Goal: Task Accomplishment & Management: Complete application form

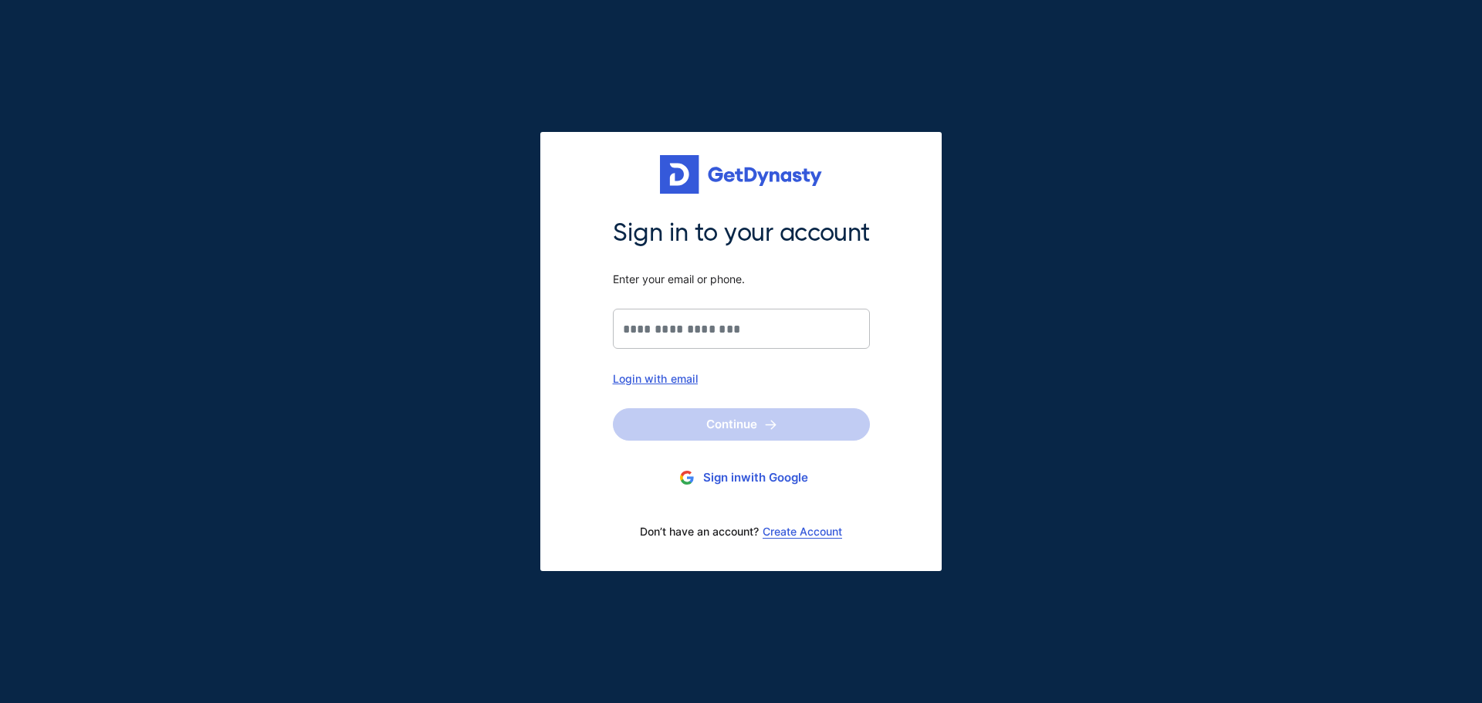
click at [666, 381] on div "Login with email" at bounding box center [741, 378] width 257 height 13
click at [752, 330] on input "Sign in to your account Enter your email or phone." at bounding box center [741, 329] width 257 height 40
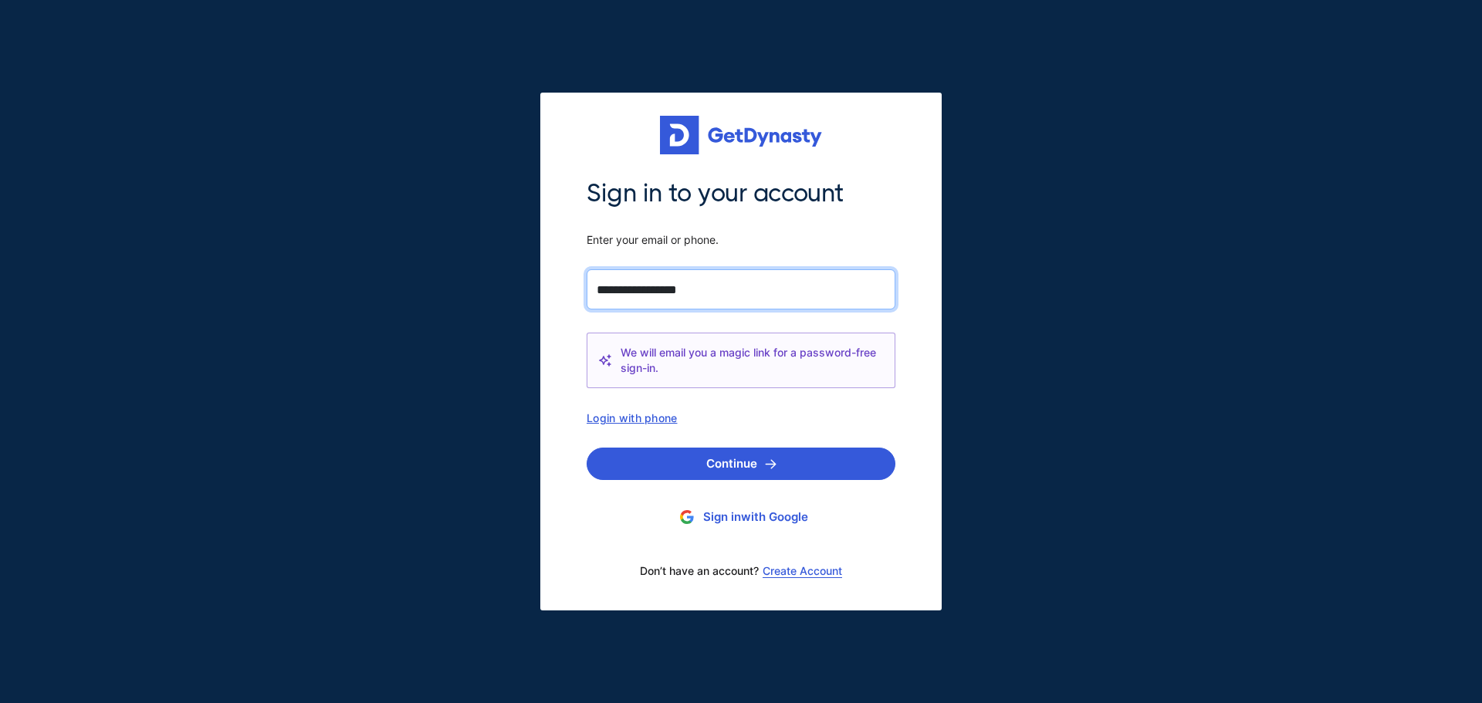
type input "**********"
click at [587, 448] on button "Continue" at bounding box center [741, 464] width 309 height 32
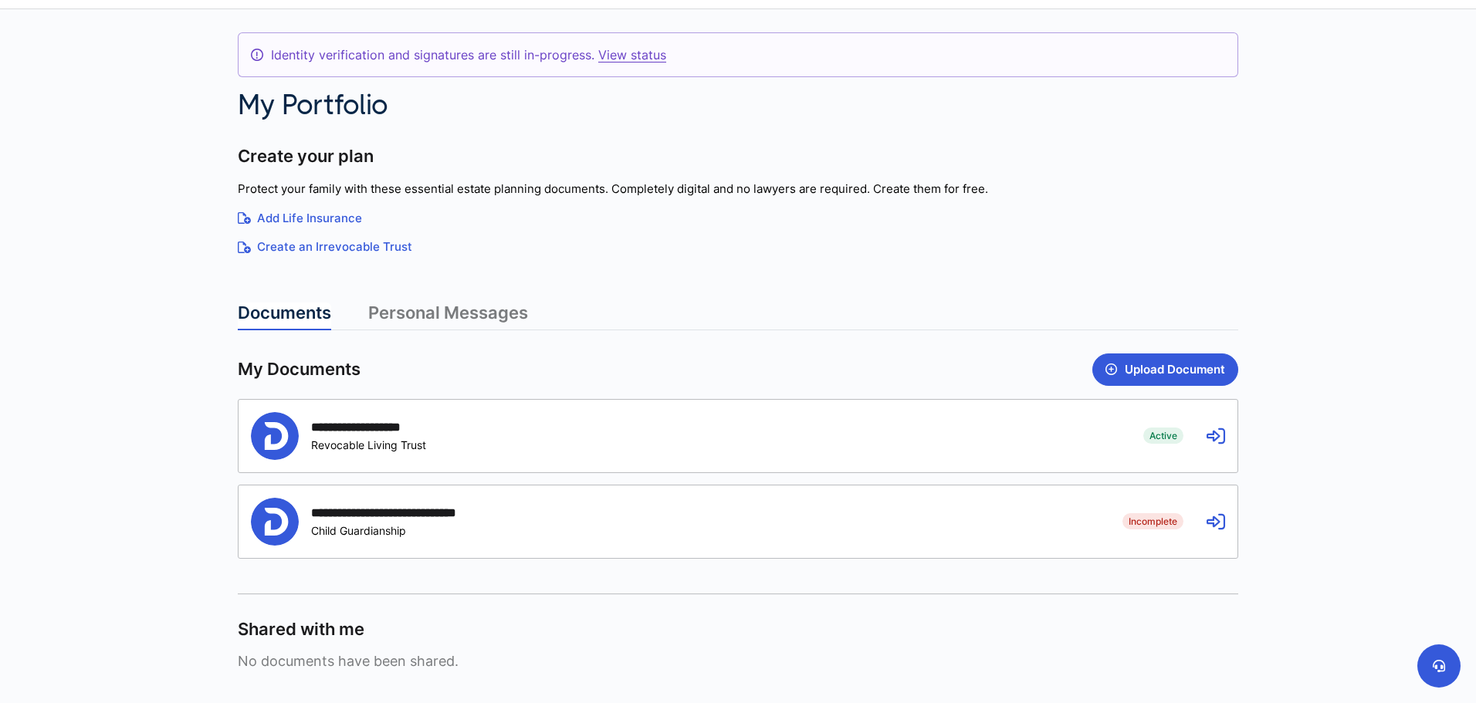
scroll to position [154, 0]
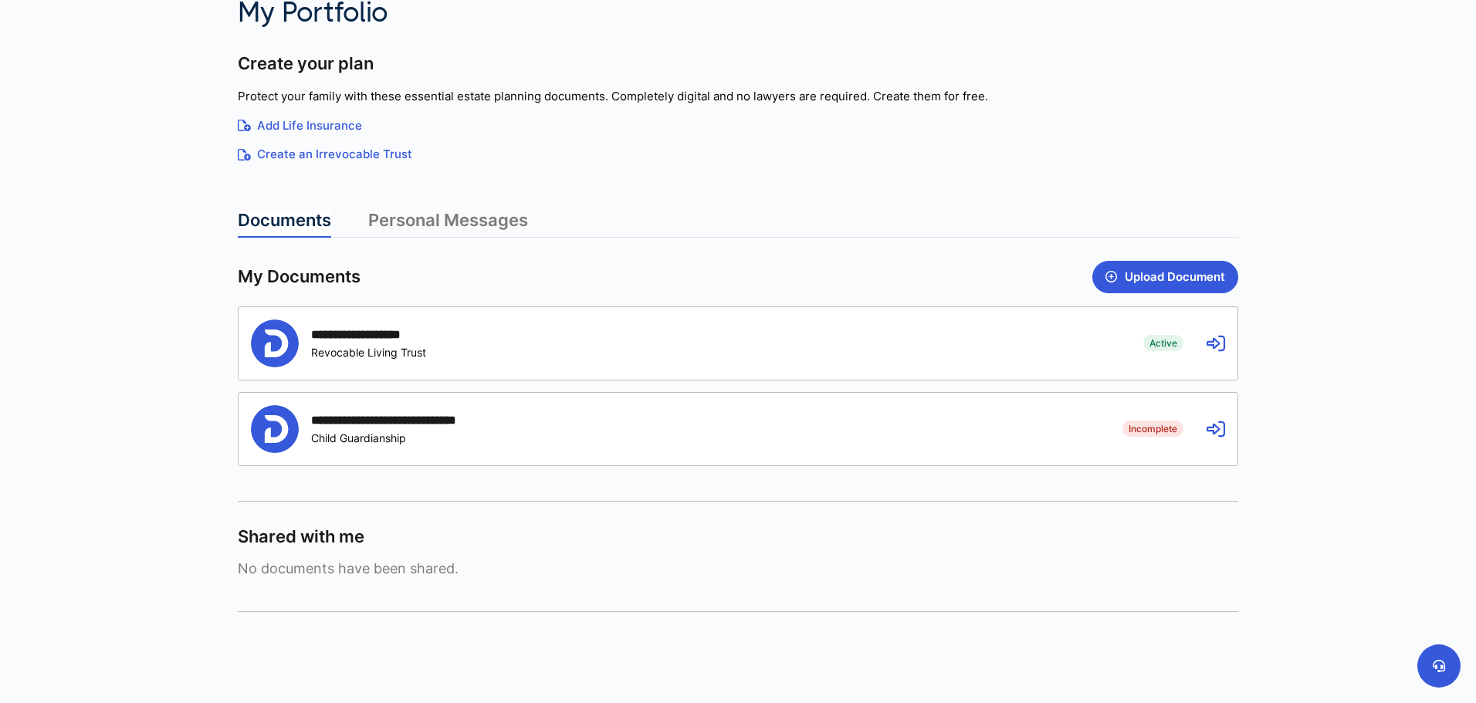
click at [500, 214] on link "Personal Messages" at bounding box center [448, 224] width 160 height 28
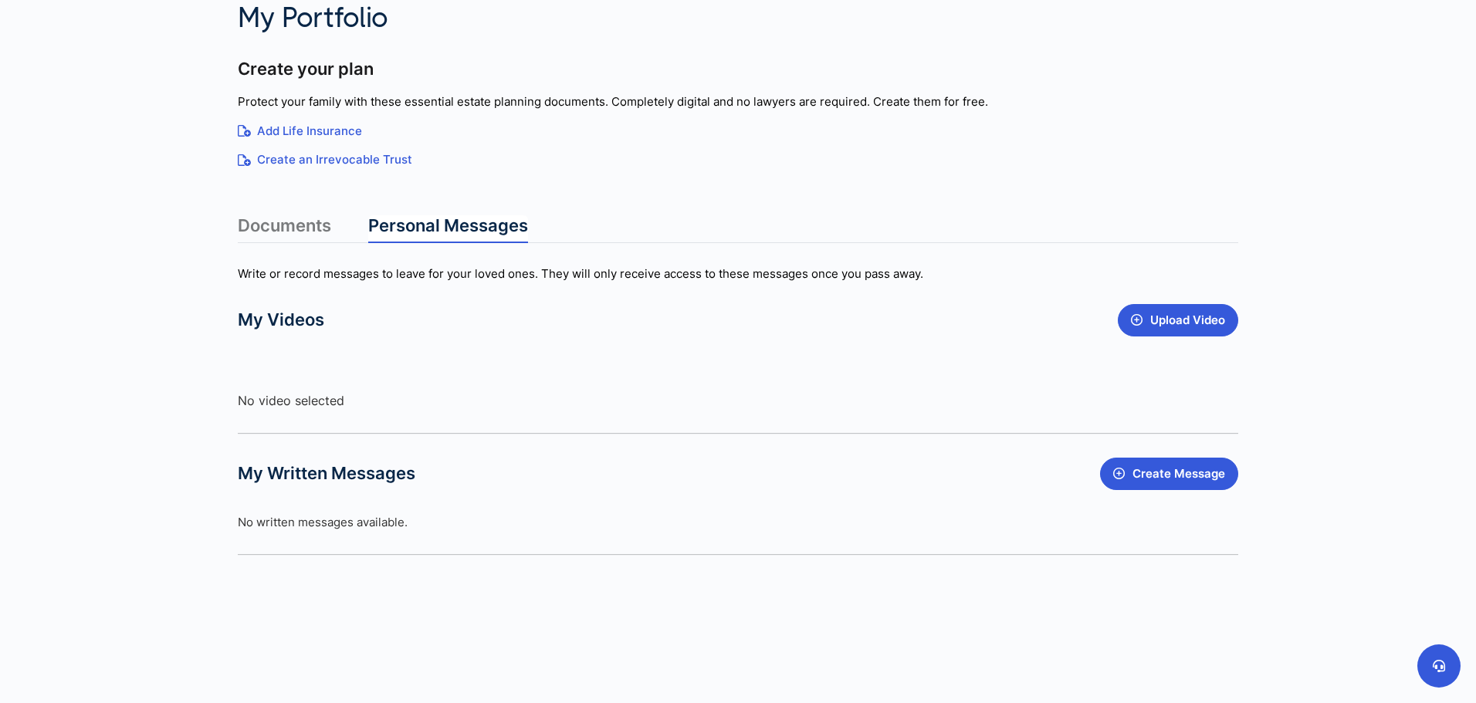
scroll to position [149, 0]
click at [290, 225] on link "Documents" at bounding box center [284, 229] width 93 height 28
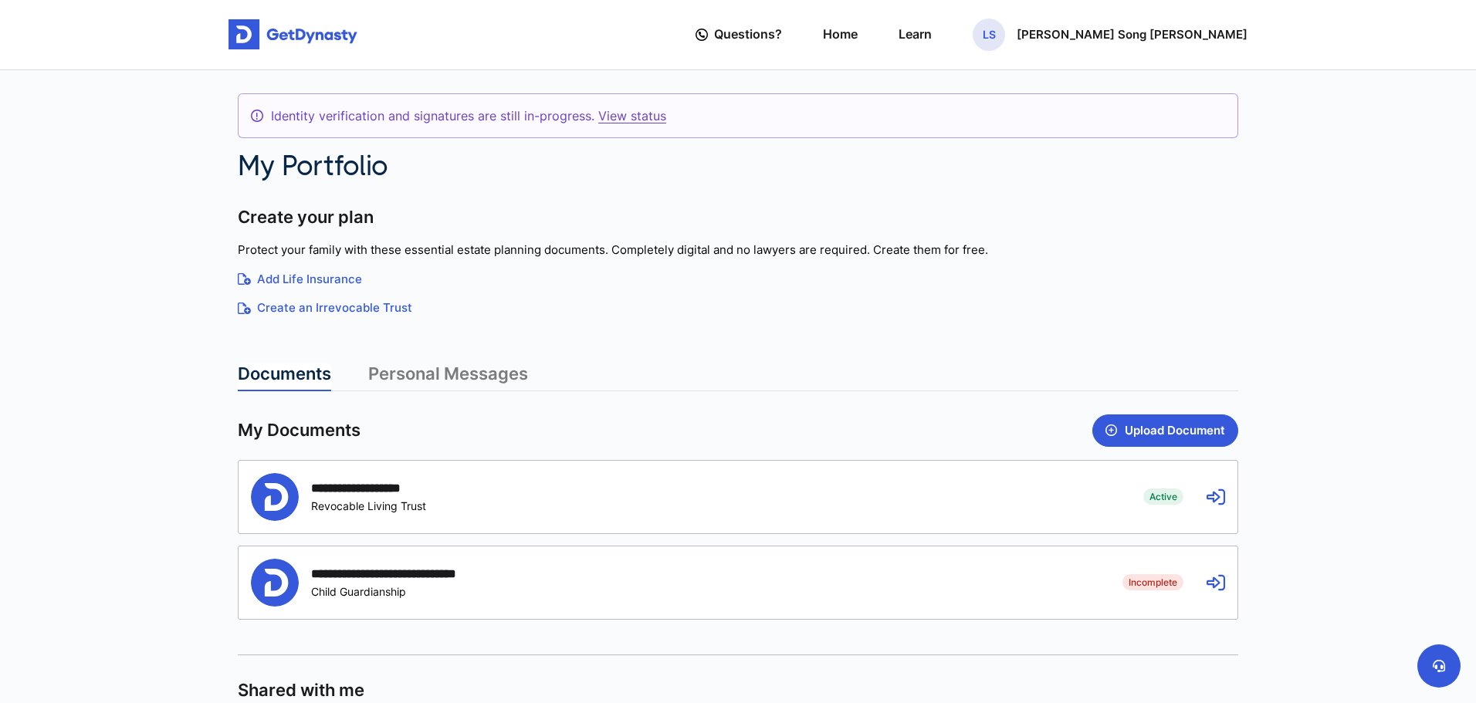
scroll to position [0, 0]
click at [600, 115] on link "View status" at bounding box center [632, 116] width 68 height 15
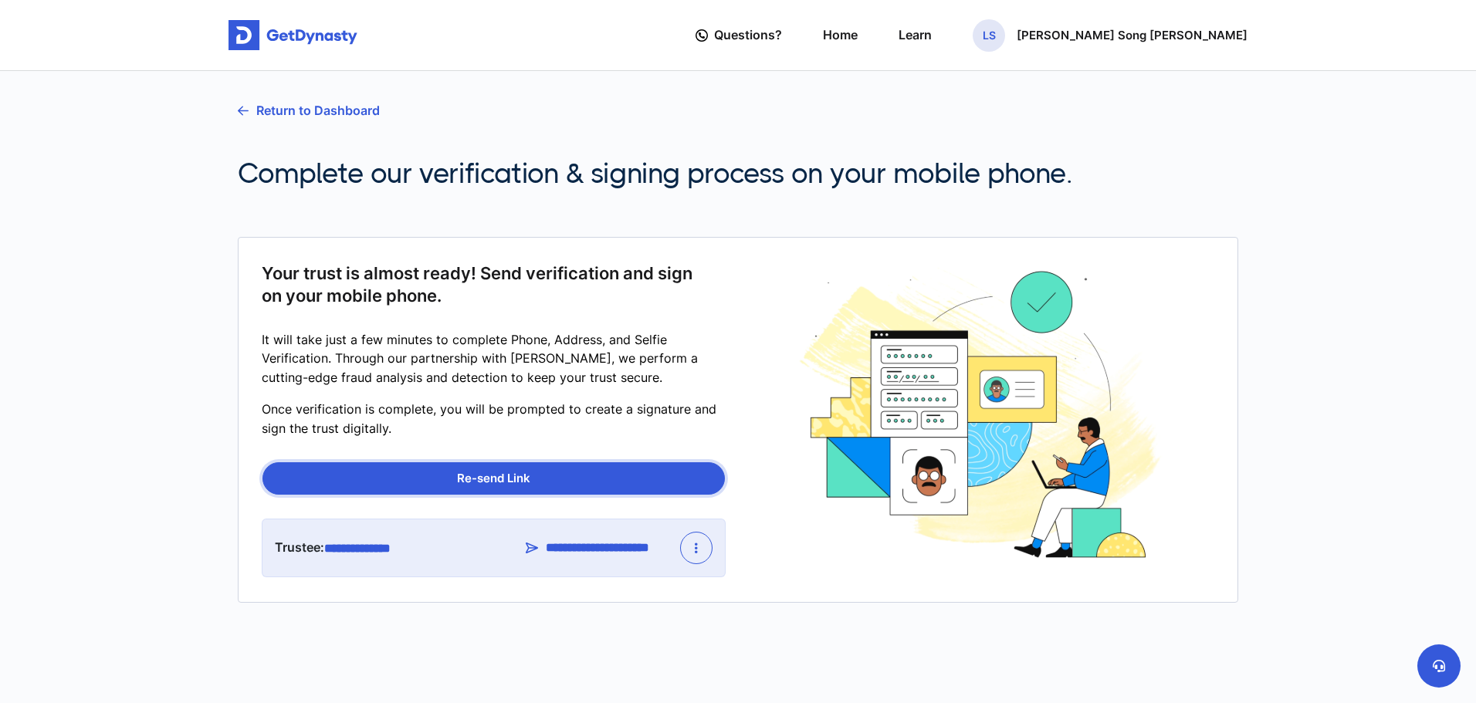
click at [537, 477] on button "Re-send Link" at bounding box center [494, 478] width 462 height 32
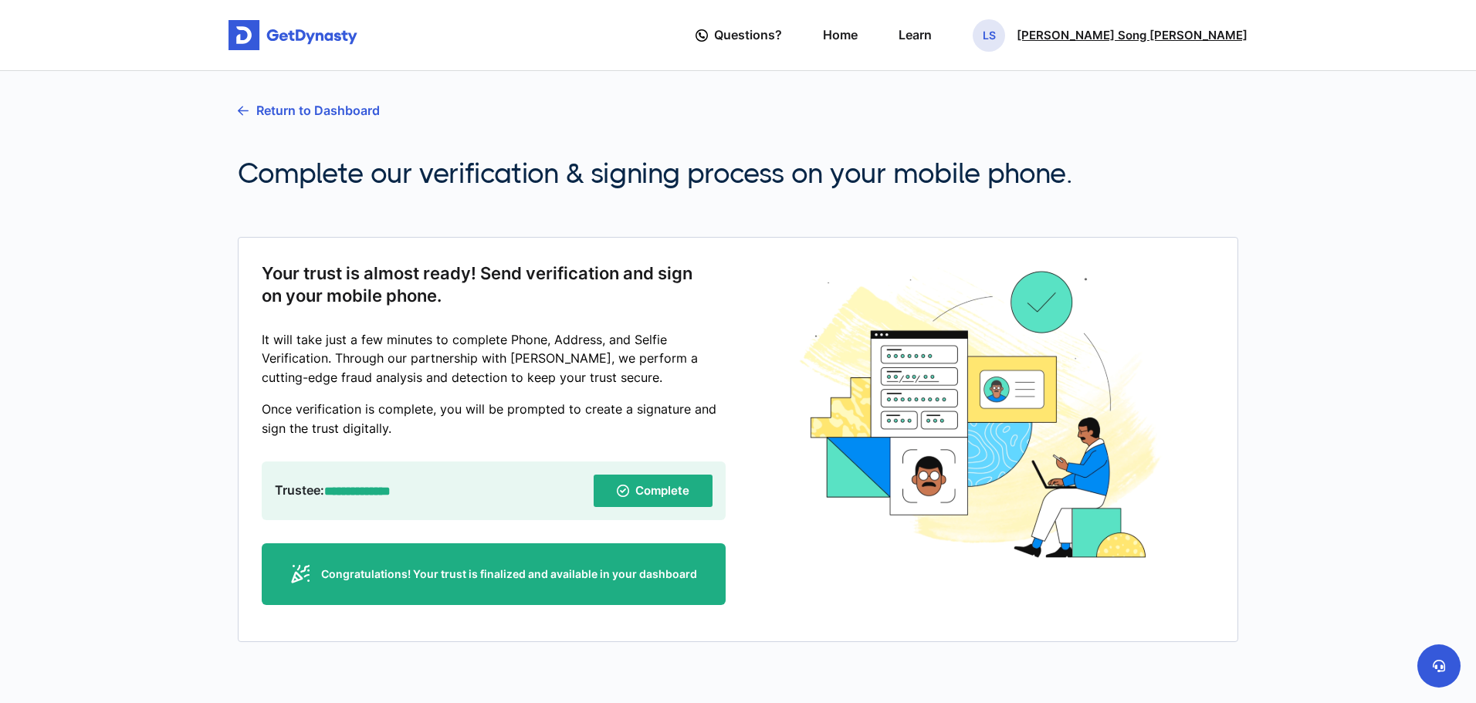
click at [1236, 39] on p "Lucy Song Paik" at bounding box center [1132, 35] width 231 height 12
click at [1052, 87] on link "Profile" at bounding box center [991, 89] width 122 height 41
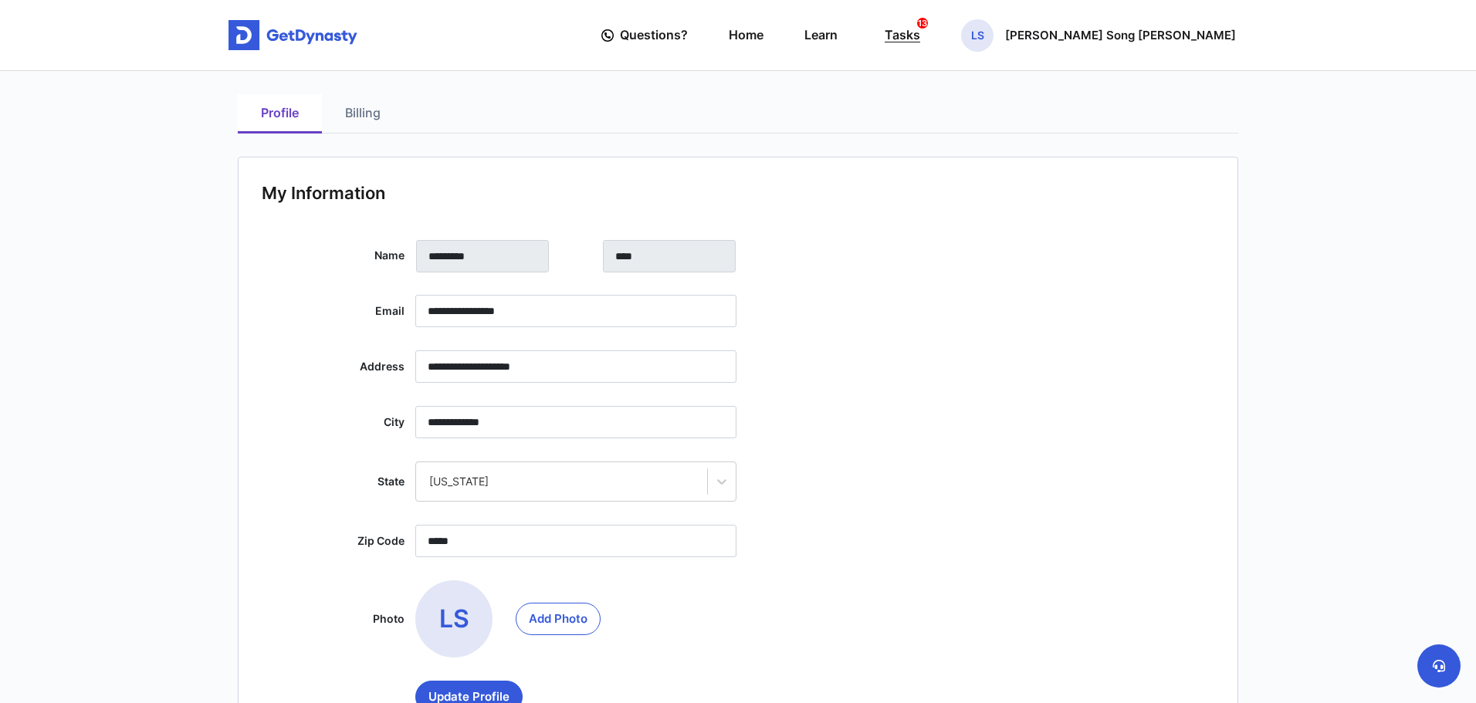
click at [920, 33] on div "Tasks 13" at bounding box center [903, 35] width 36 height 29
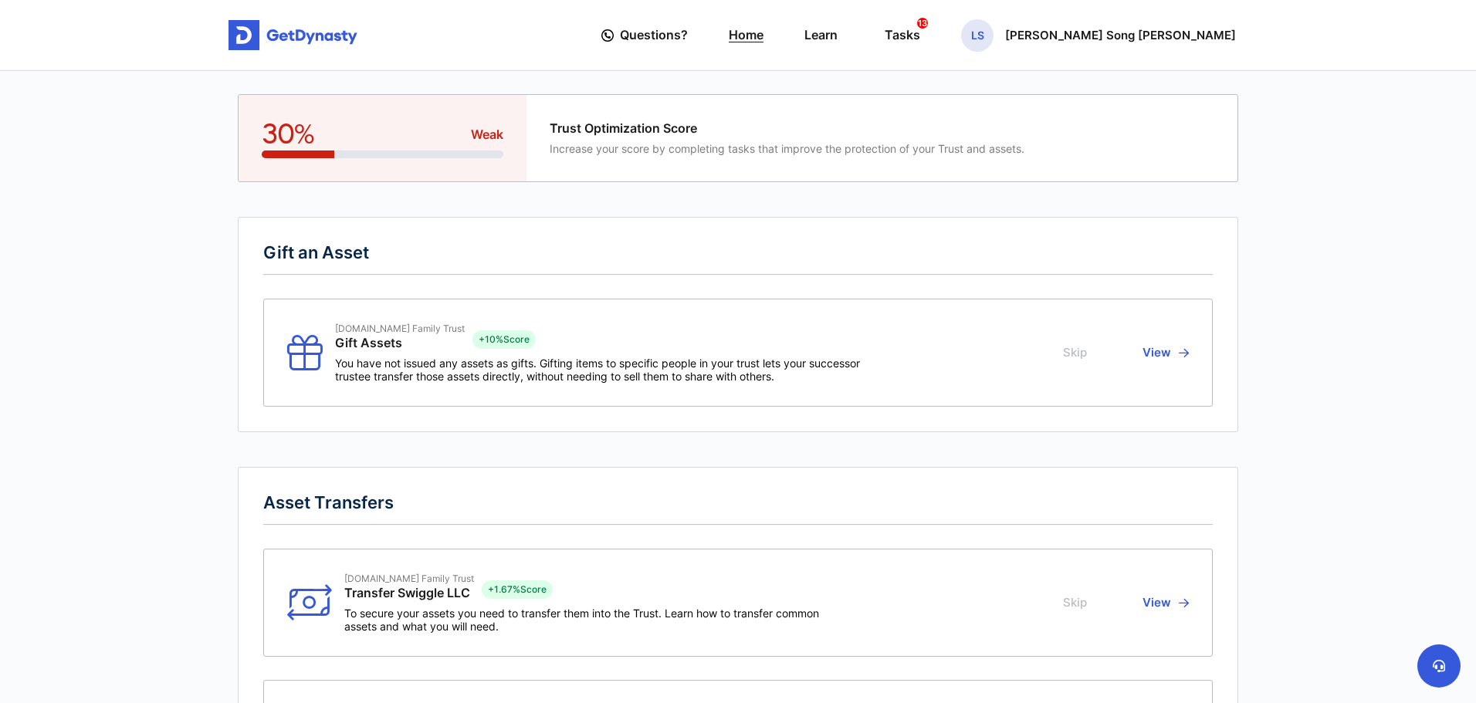
click at [764, 29] on link "Home" at bounding box center [746, 35] width 35 height 44
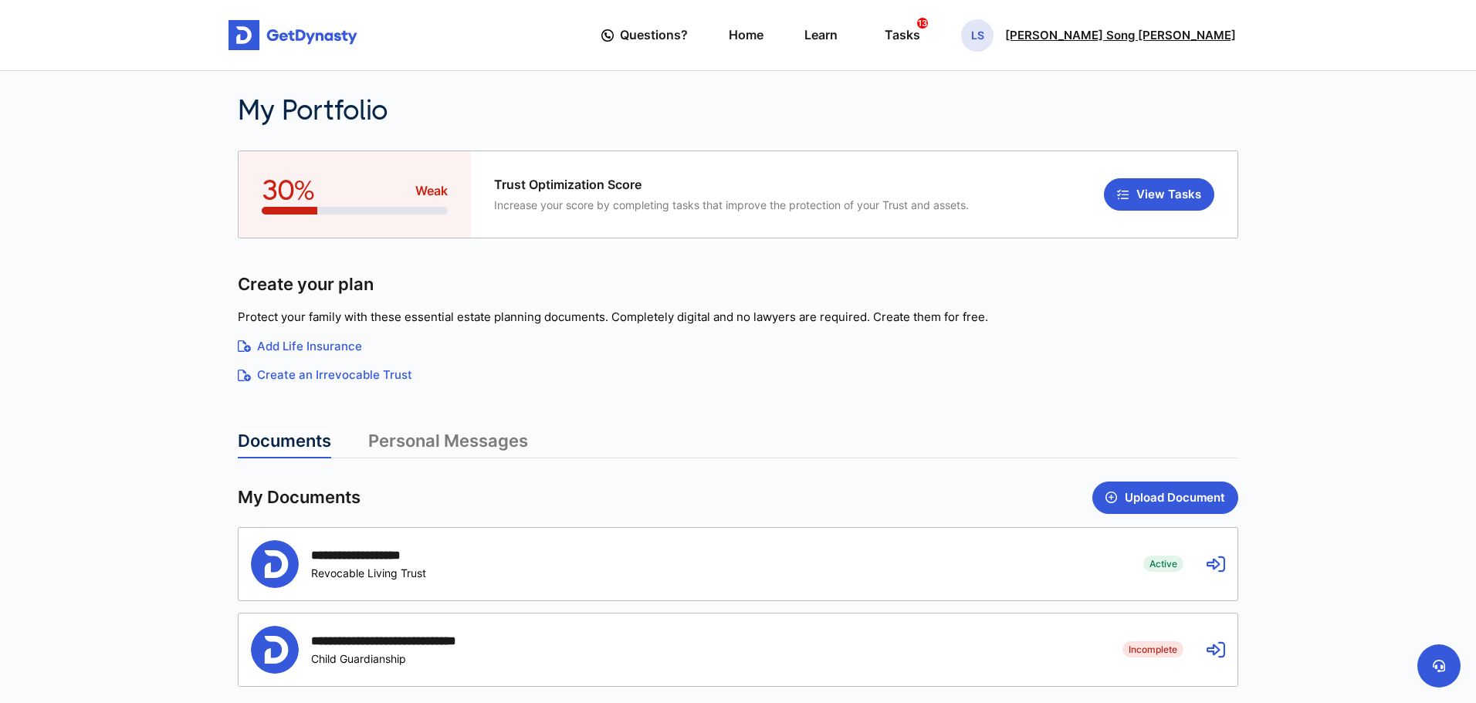
click at [1211, 38] on p "[PERSON_NAME] Song [PERSON_NAME]" at bounding box center [1120, 35] width 231 height 12
click at [1040, 90] on link "Profile" at bounding box center [979, 89] width 122 height 41
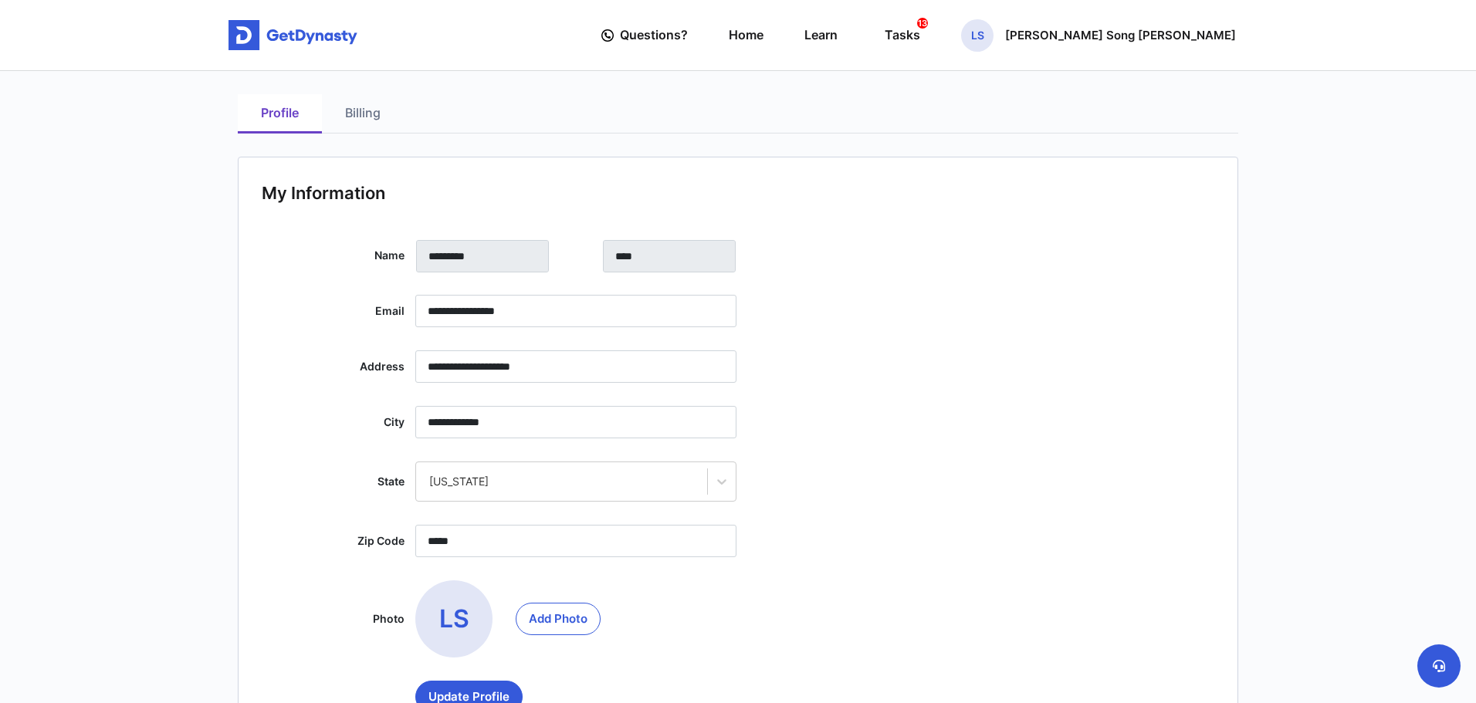
click at [371, 113] on link "Billing" at bounding box center [363, 113] width 82 height 39
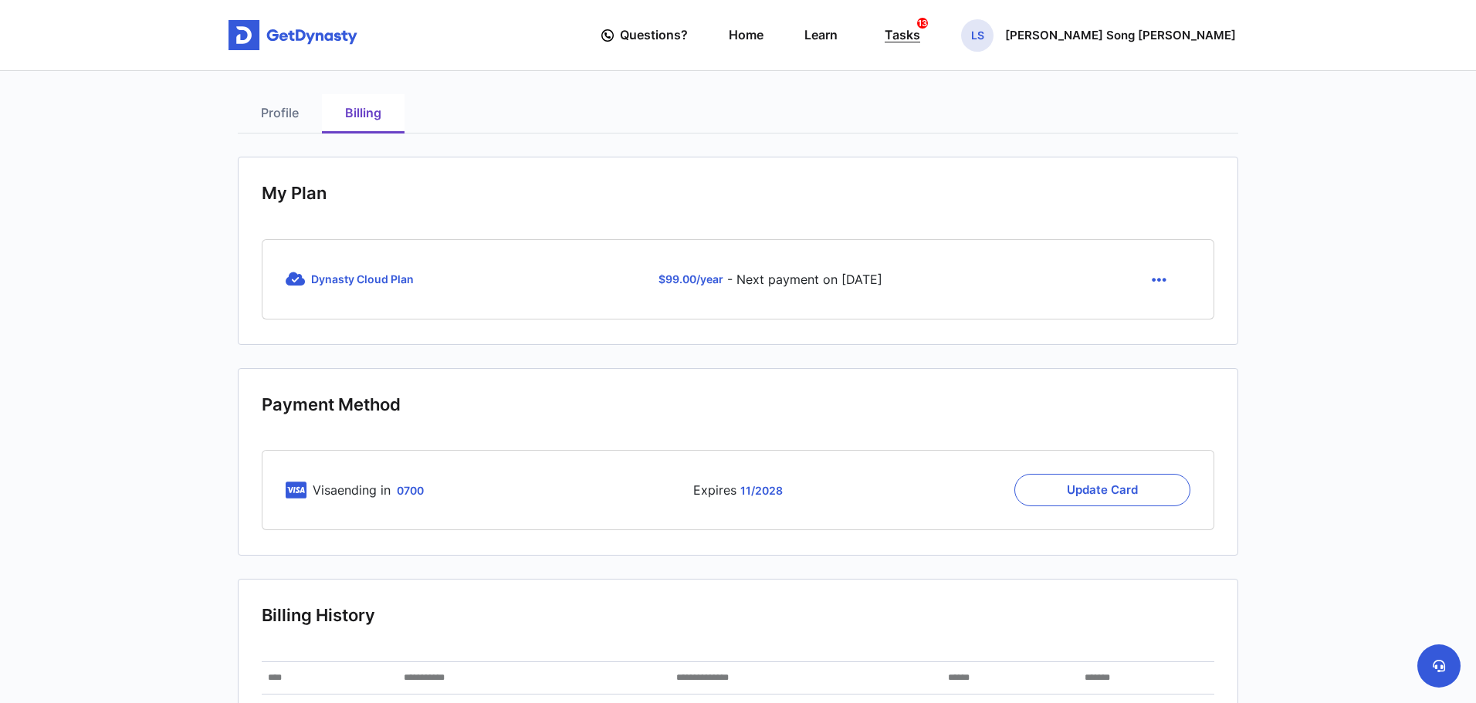
click at [920, 41] on div "Tasks 13" at bounding box center [903, 35] width 36 height 29
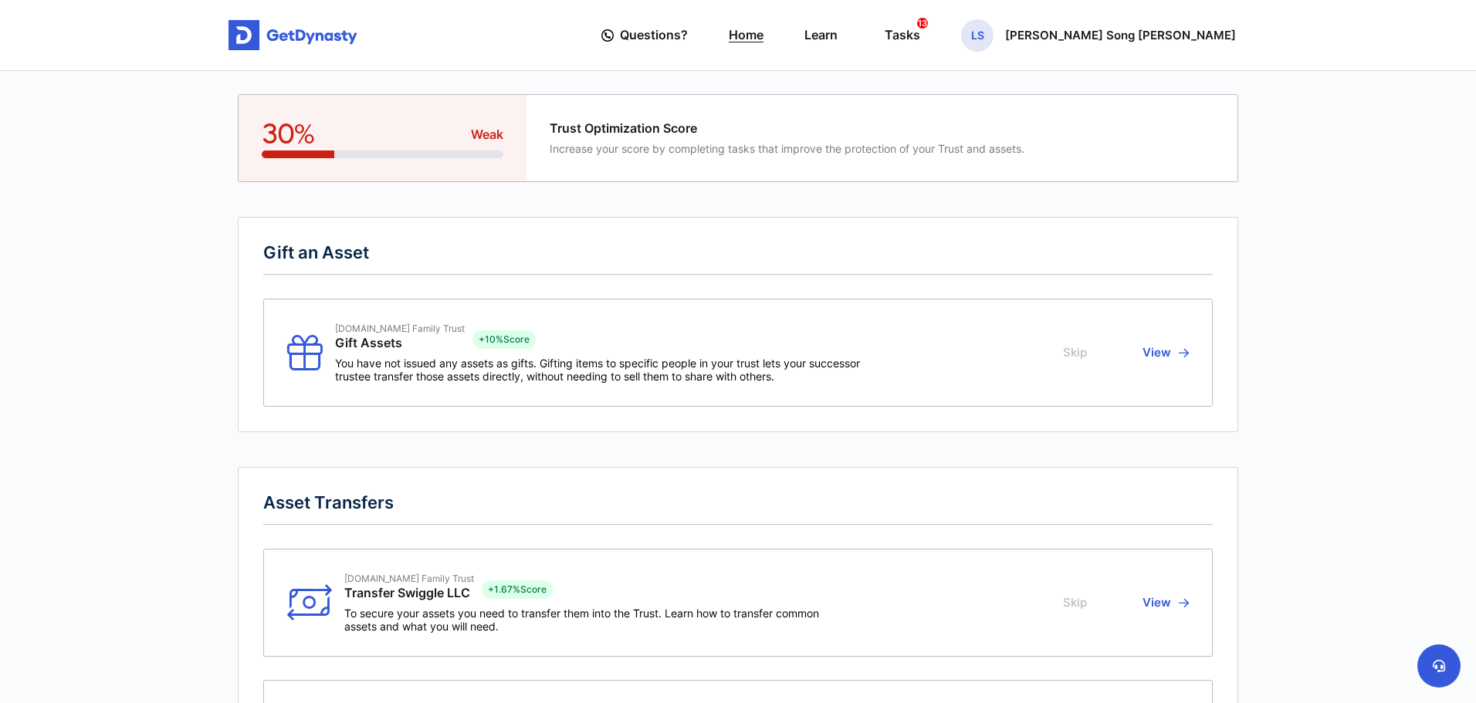
click at [764, 36] on link "Home" at bounding box center [746, 35] width 35 height 44
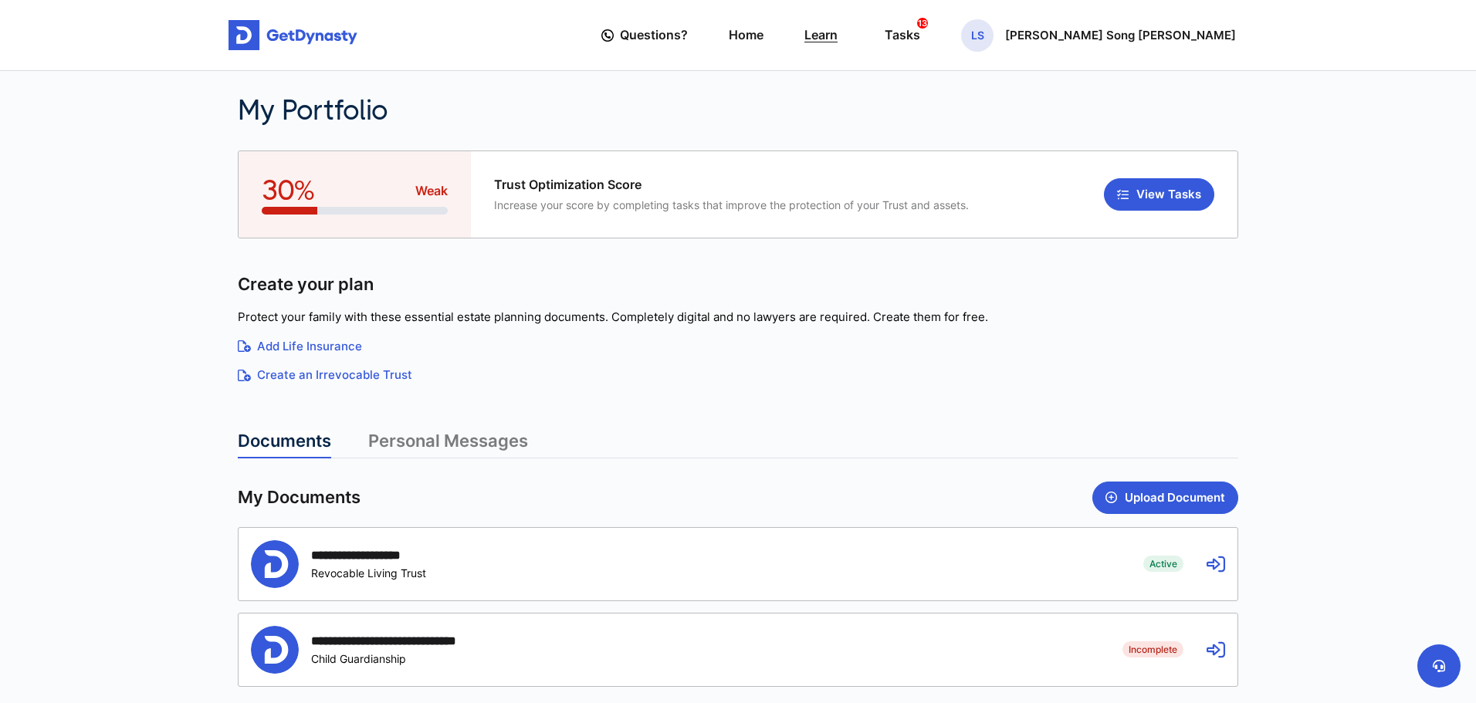
click at [838, 40] on link "Learn" at bounding box center [821, 35] width 33 height 44
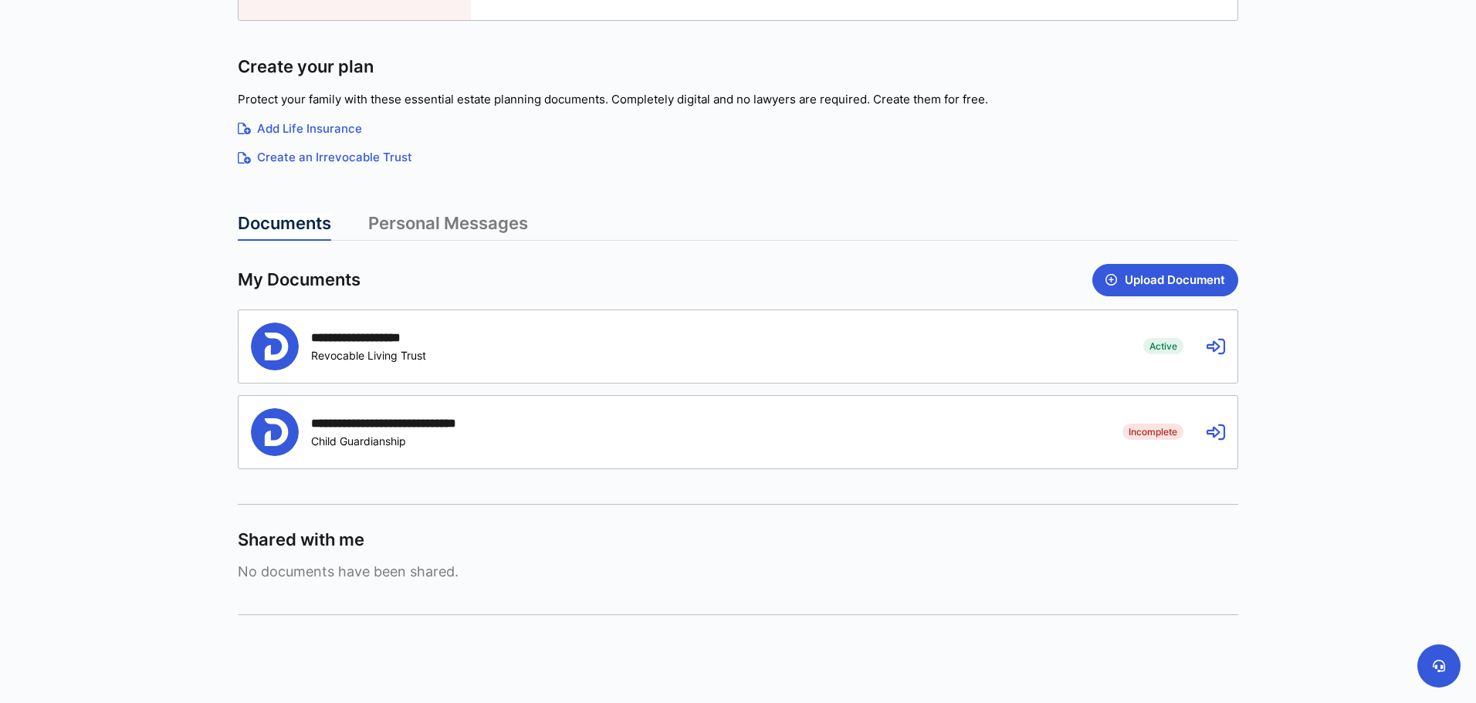
scroll to position [278, 0]
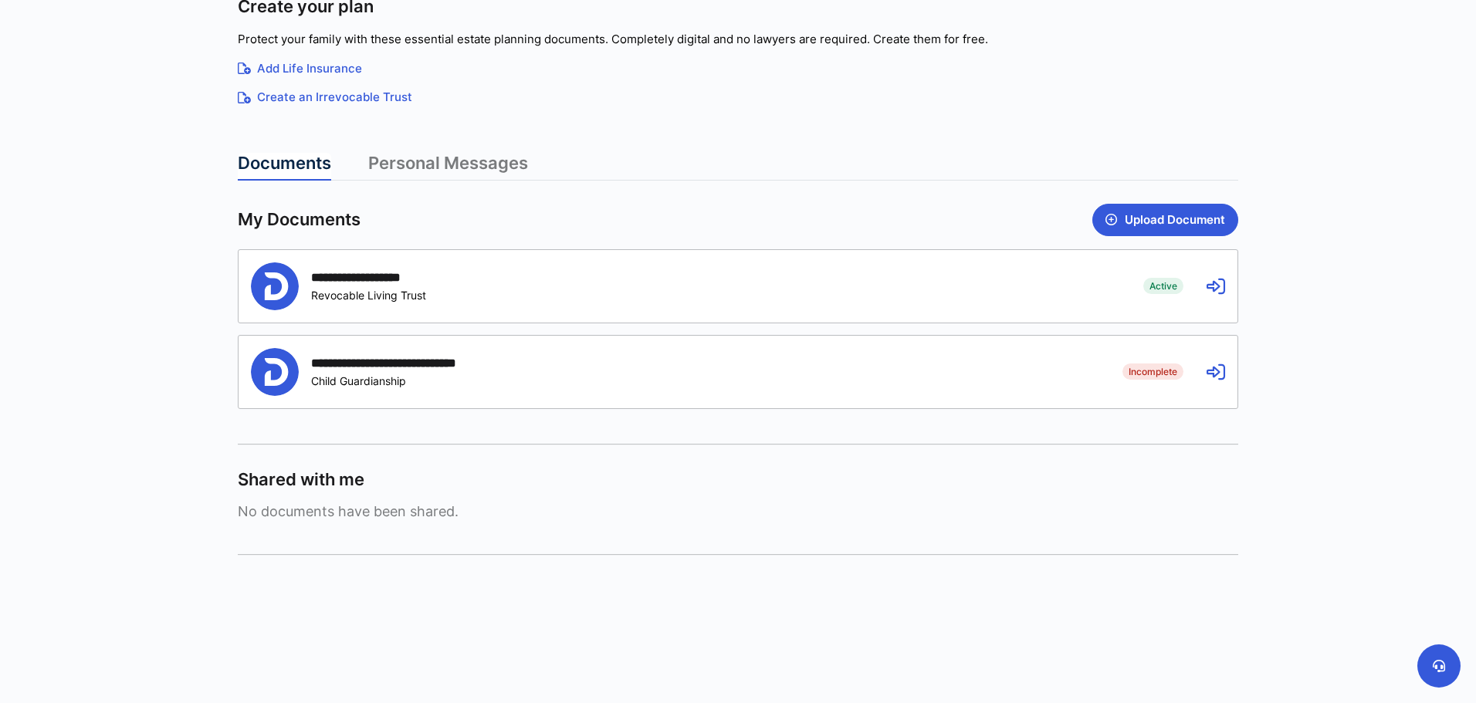
click at [1198, 367] on div "**********" at bounding box center [738, 372] width 999 height 73
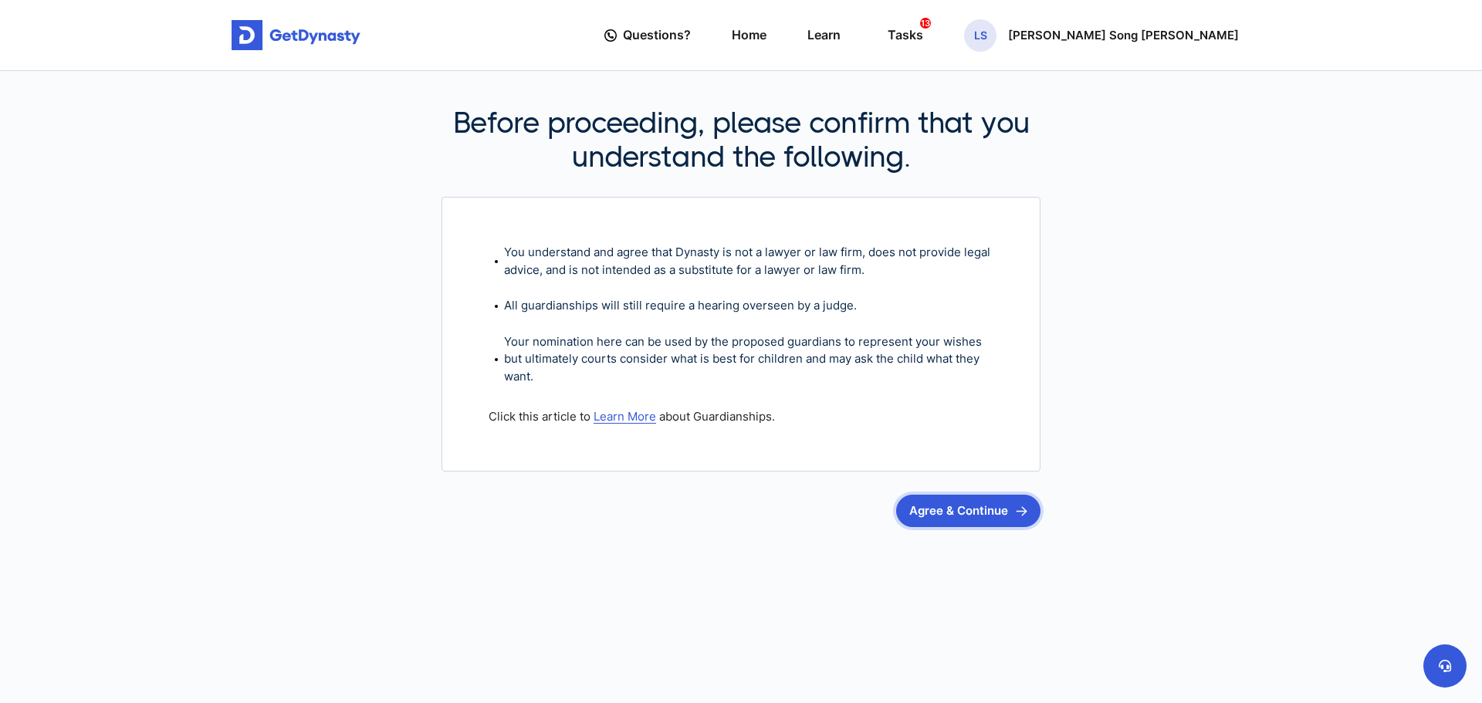
click at [977, 524] on button "Agree & Continue" at bounding box center [968, 511] width 144 height 32
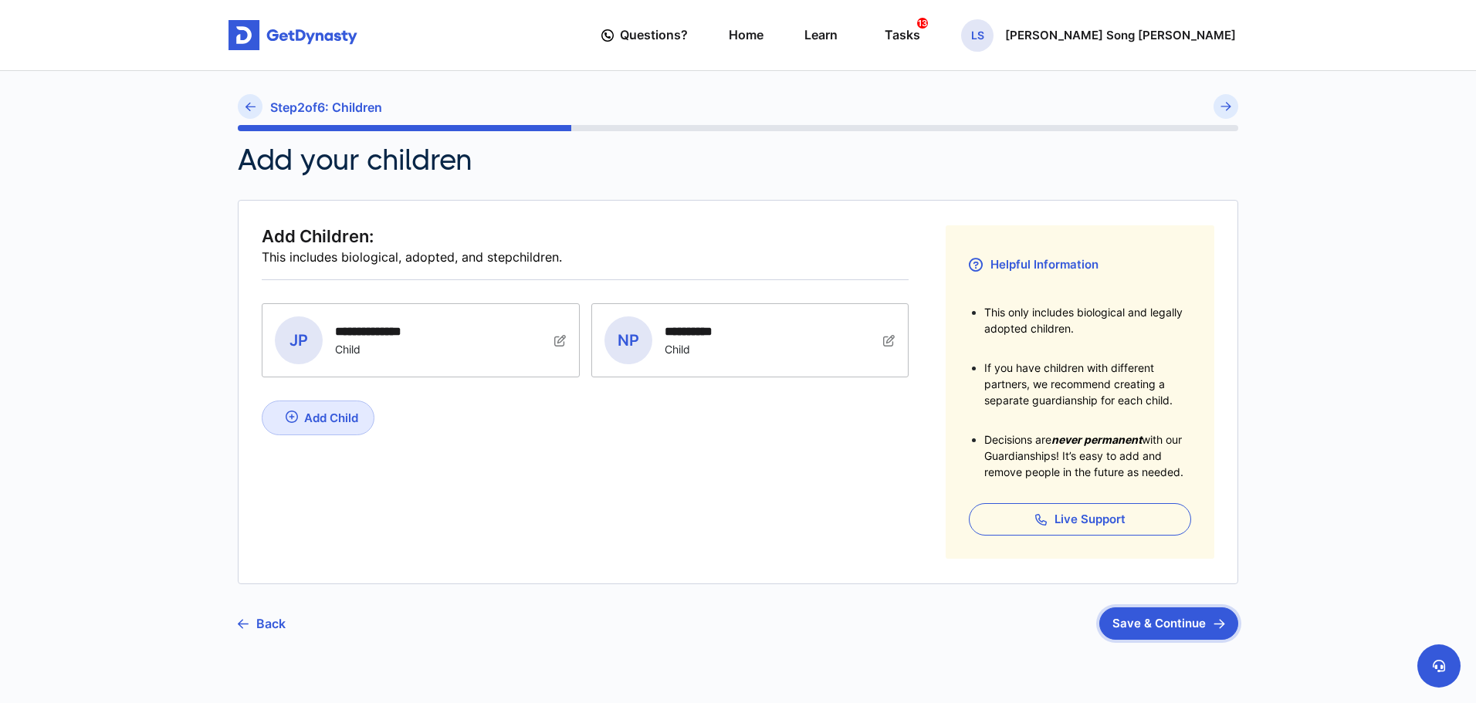
click at [1163, 617] on button "Save & Continue" at bounding box center [1168, 624] width 139 height 32
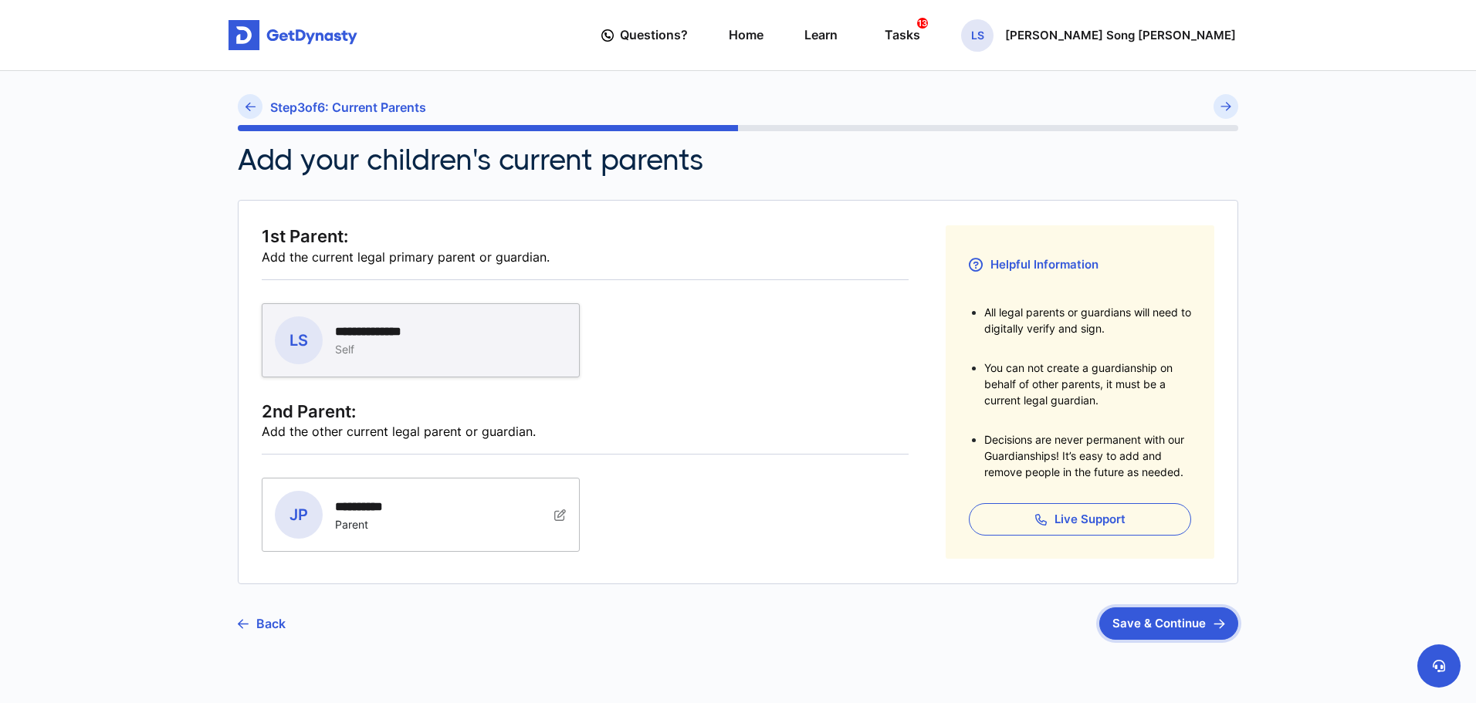
click at [1140, 622] on button "Save & Continue" at bounding box center [1168, 624] width 139 height 32
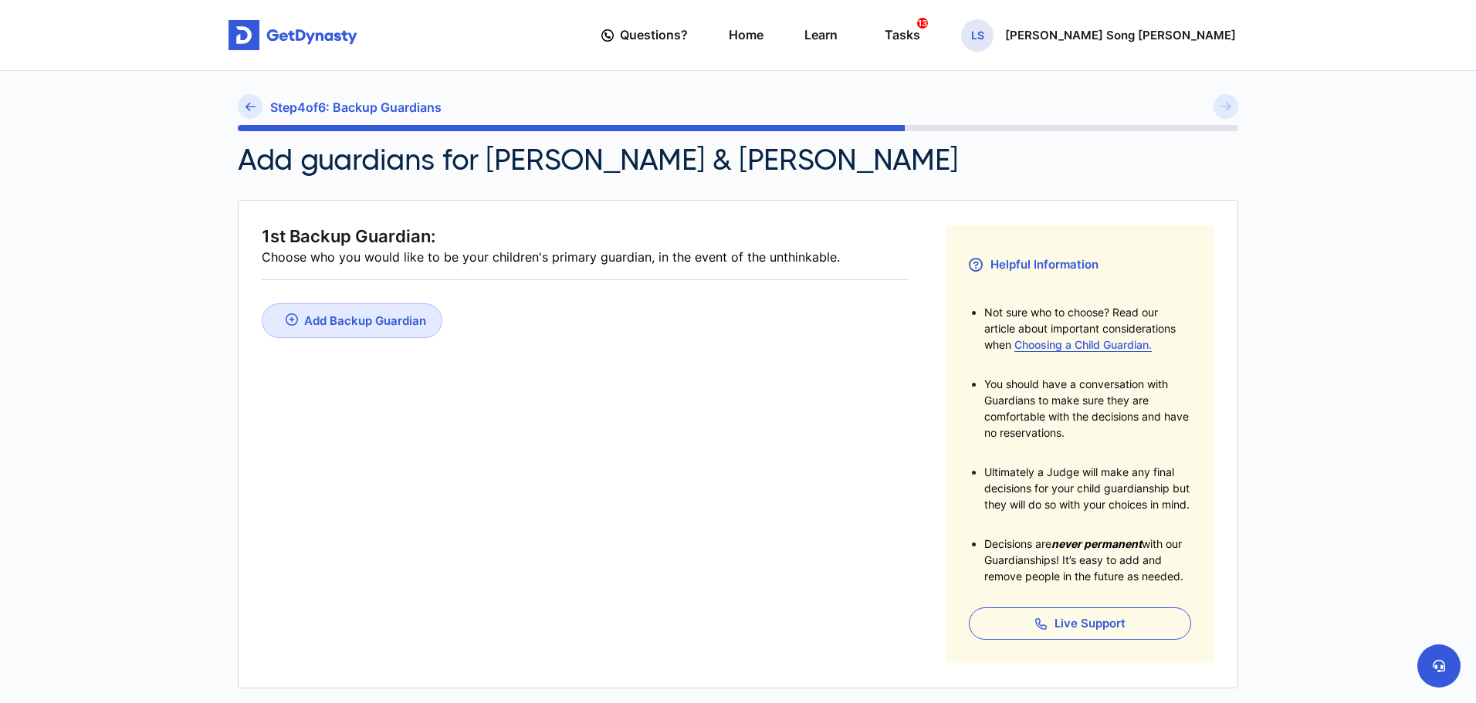
click at [386, 317] on div "Add Backup Guardian" at bounding box center [365, 320] width 122 height 15
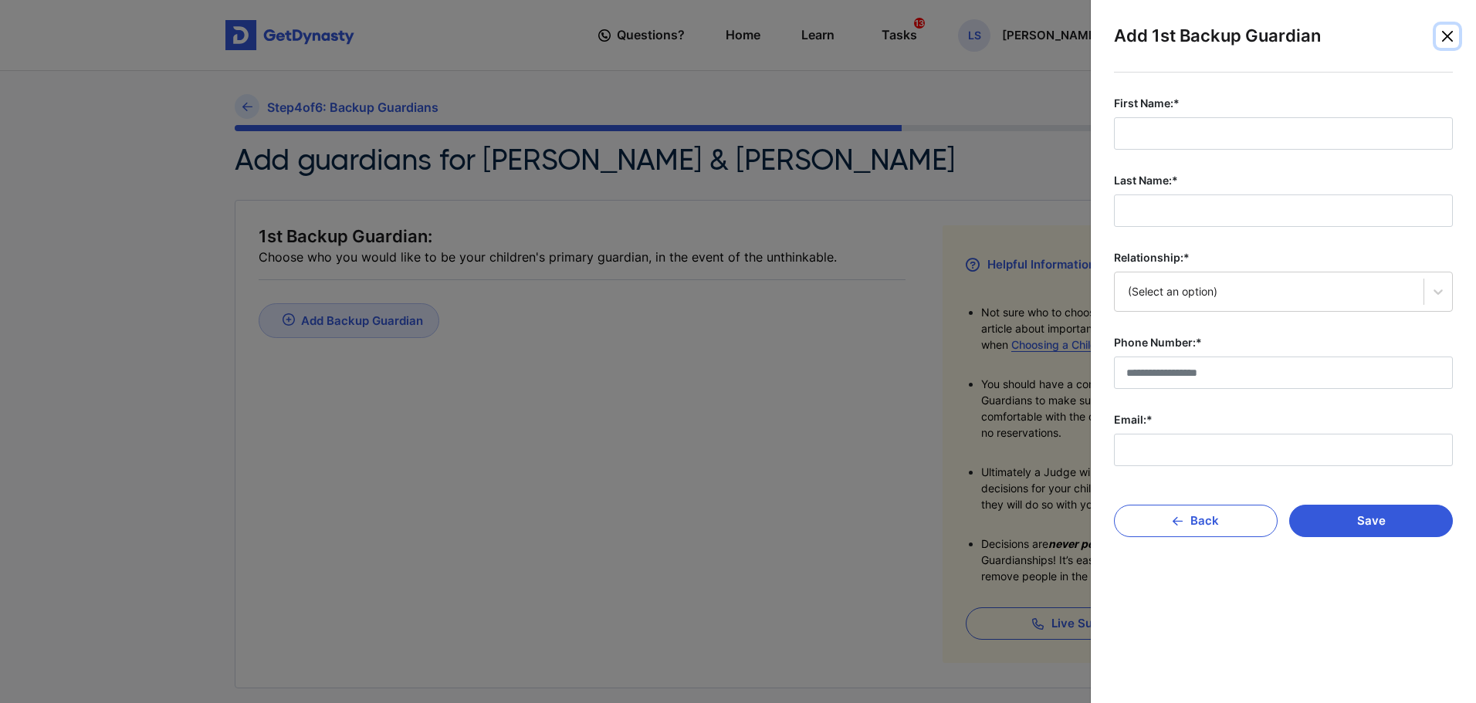
click at [1445, 32] on button "Close" at bounding box center [1447, 36] width 23 height 23
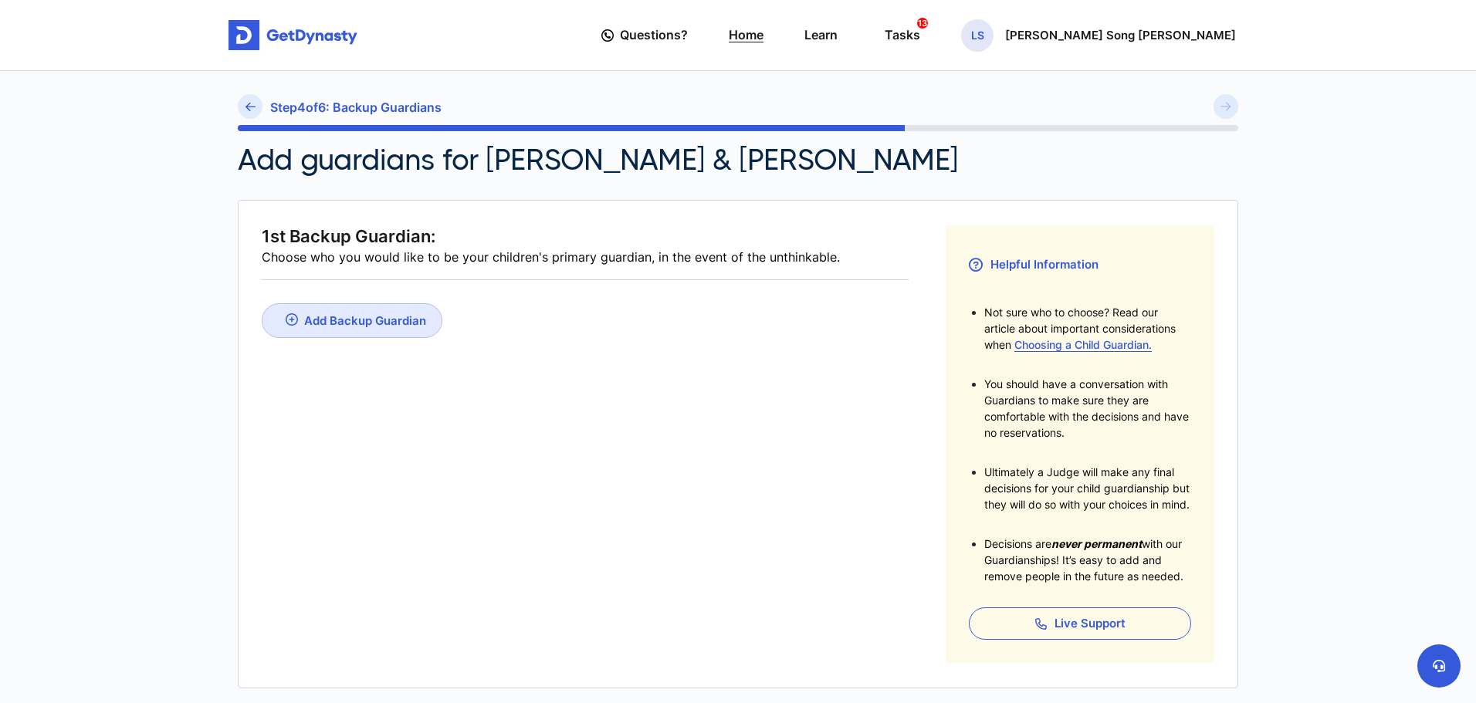
click at [764, 36] on link "Home" at bounding box center [746, 35] width 35 height 44
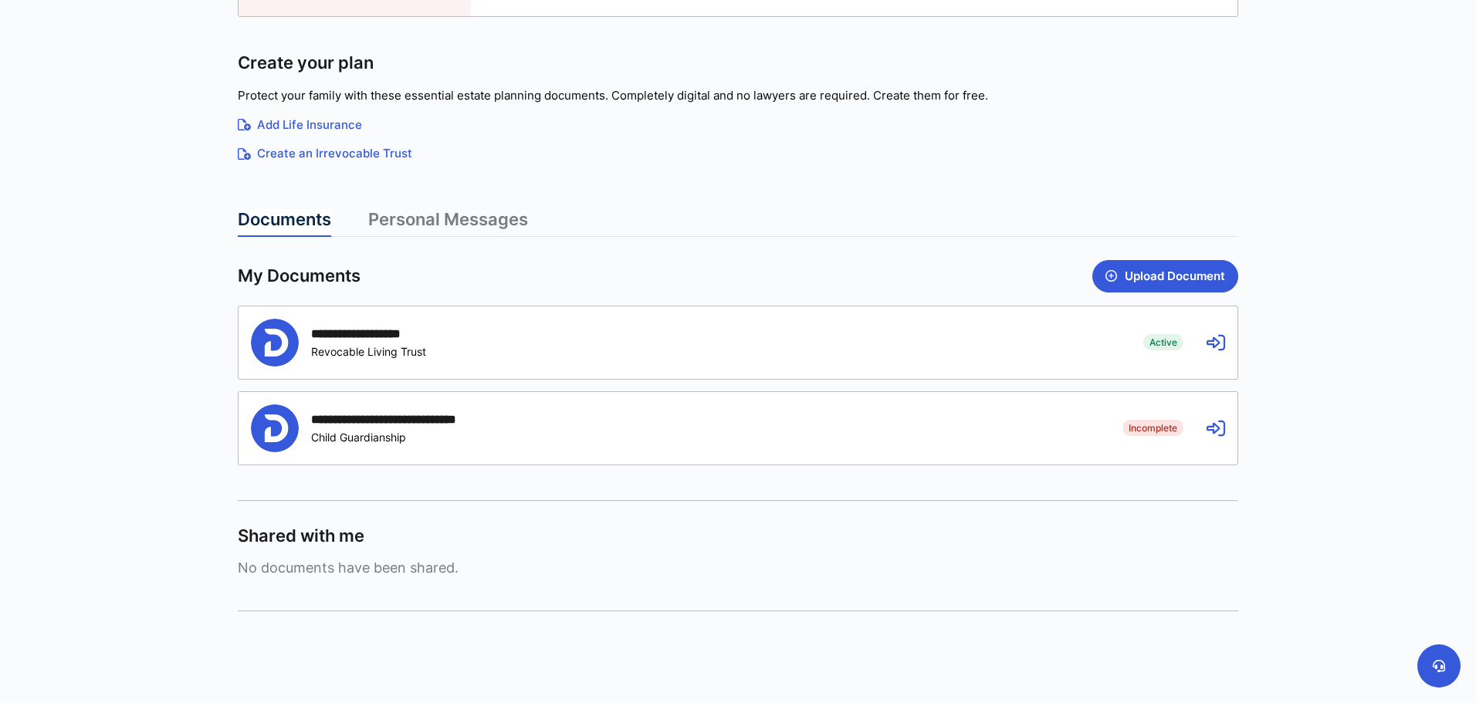
scroll to position [232, 0]
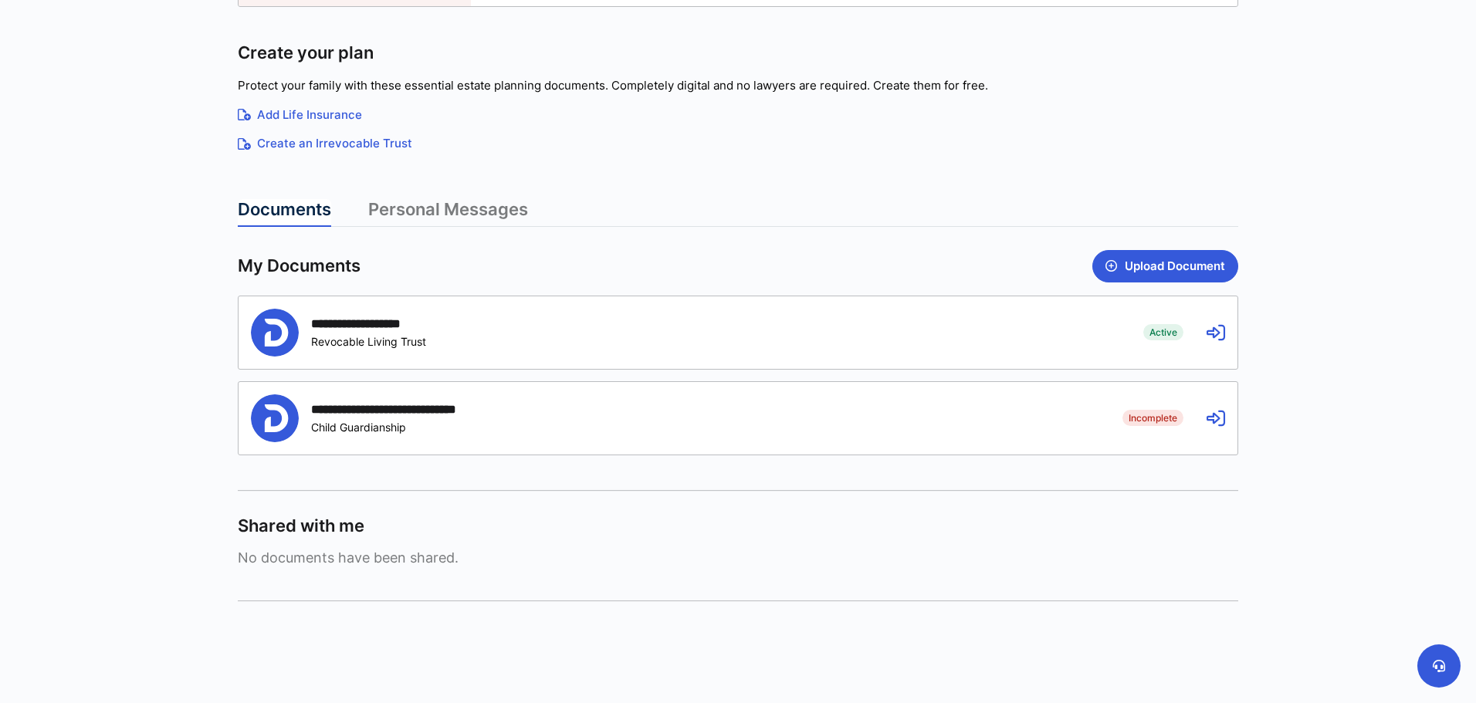
click at [1201, 335] on div "**********" at bounding box center [738, 332] width 999 height 73
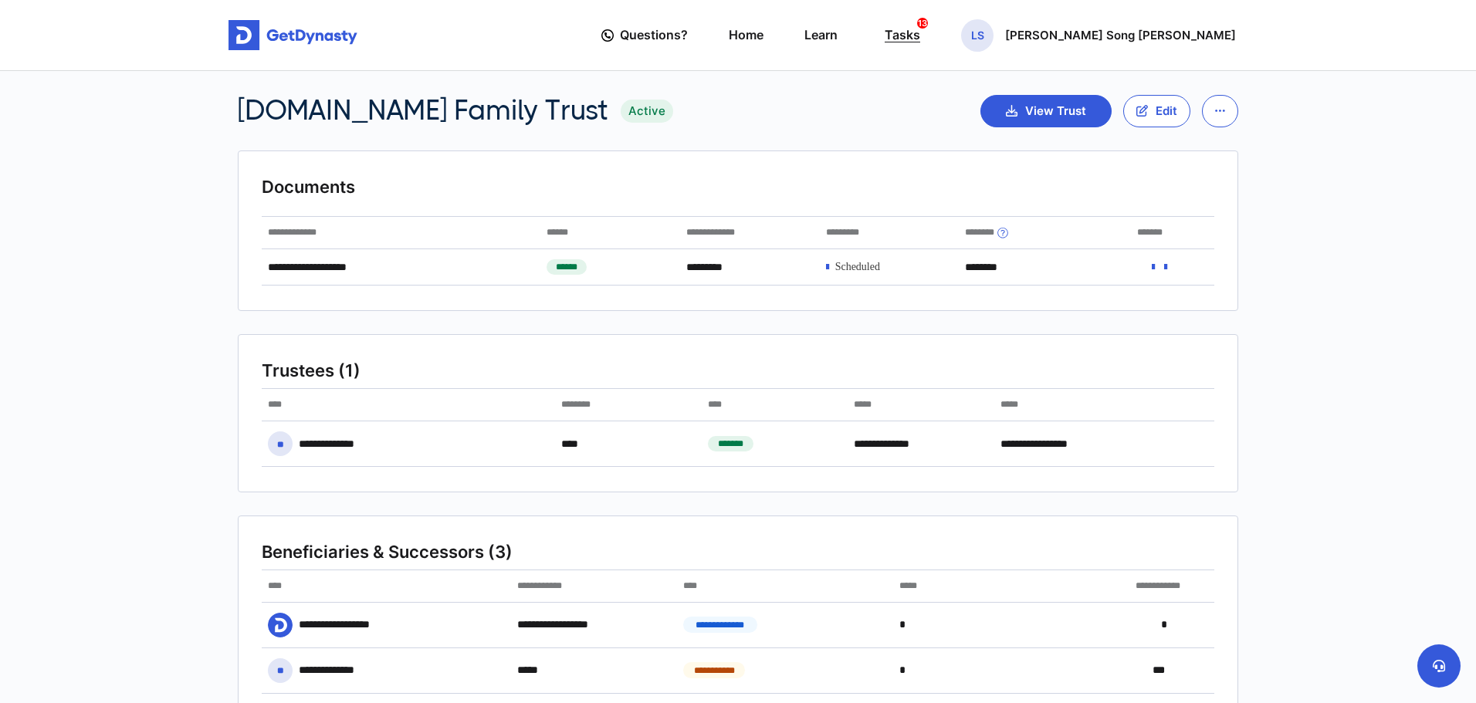
click at [920, 39] on div "Tasks 13" at bounding box center [903, 35] width 36 height 29
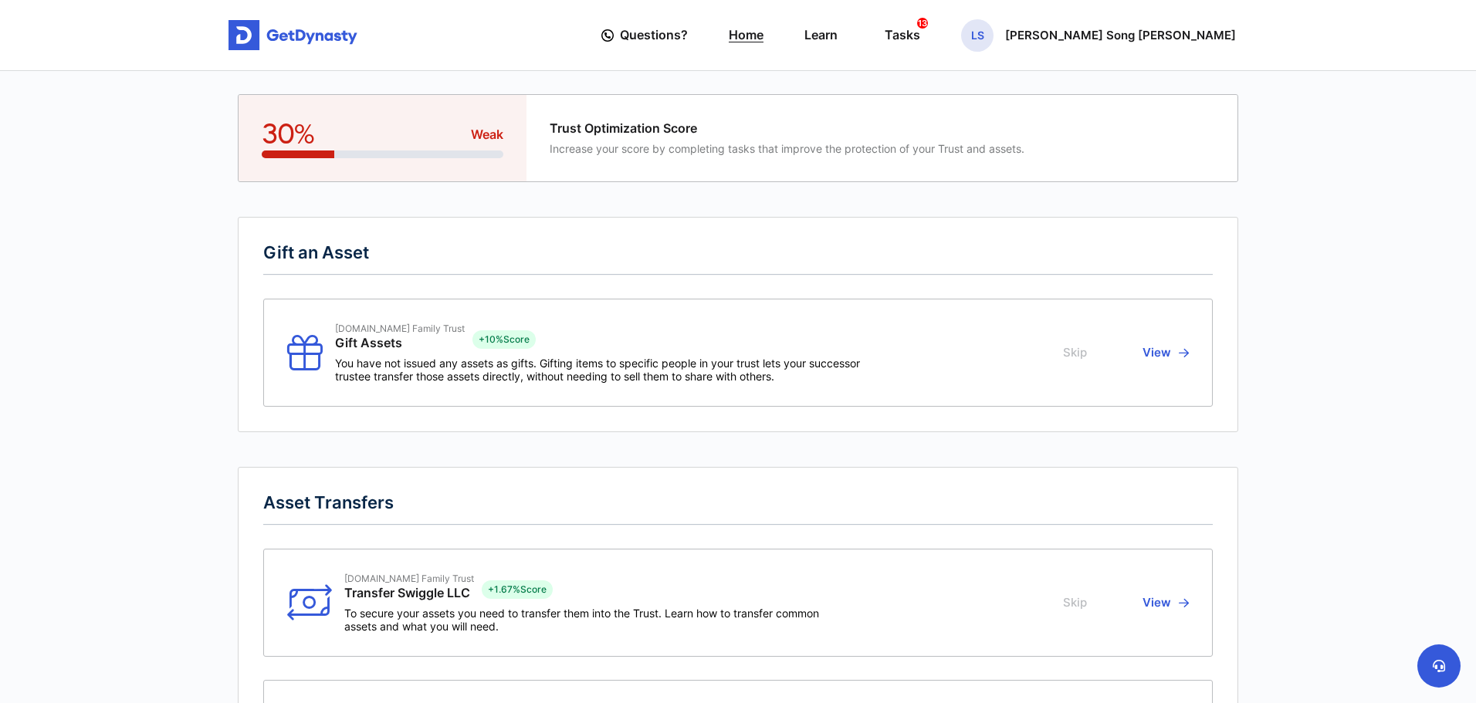
click at [764, 38] on link "Home" at bounding box center [746, 35] width 35 height 44
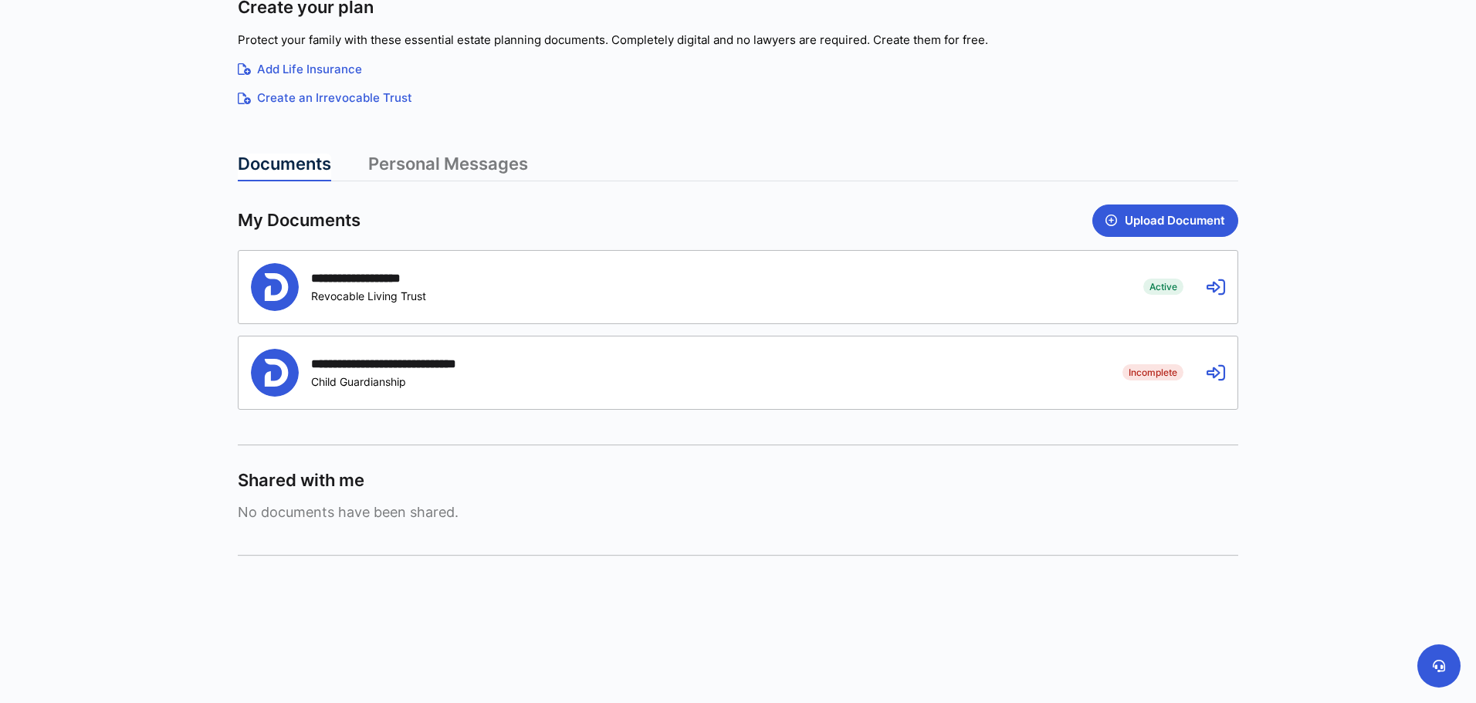
scroll to position [278, 0]
click at [1213, 283] on icon at bounding box center [1216, 286] width 19 height 19
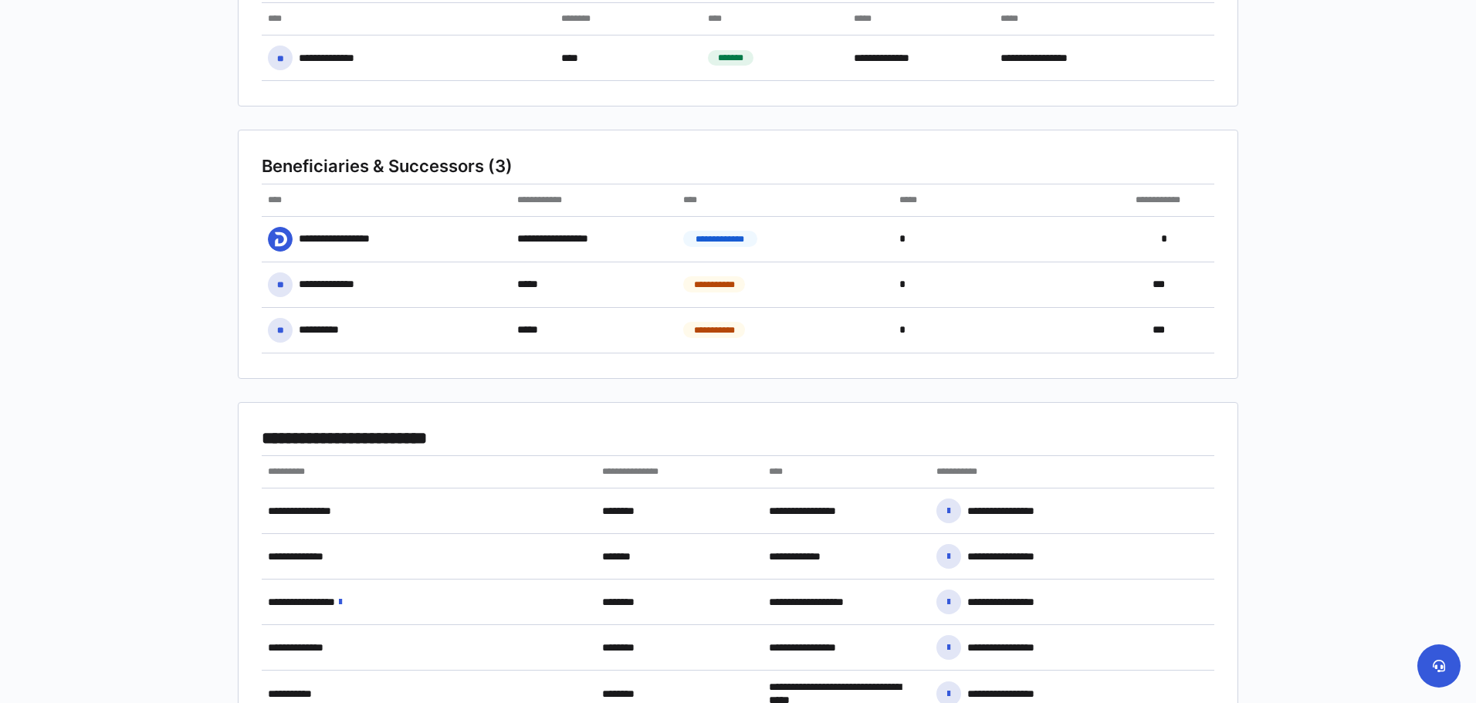
scroll to position [618, 0]
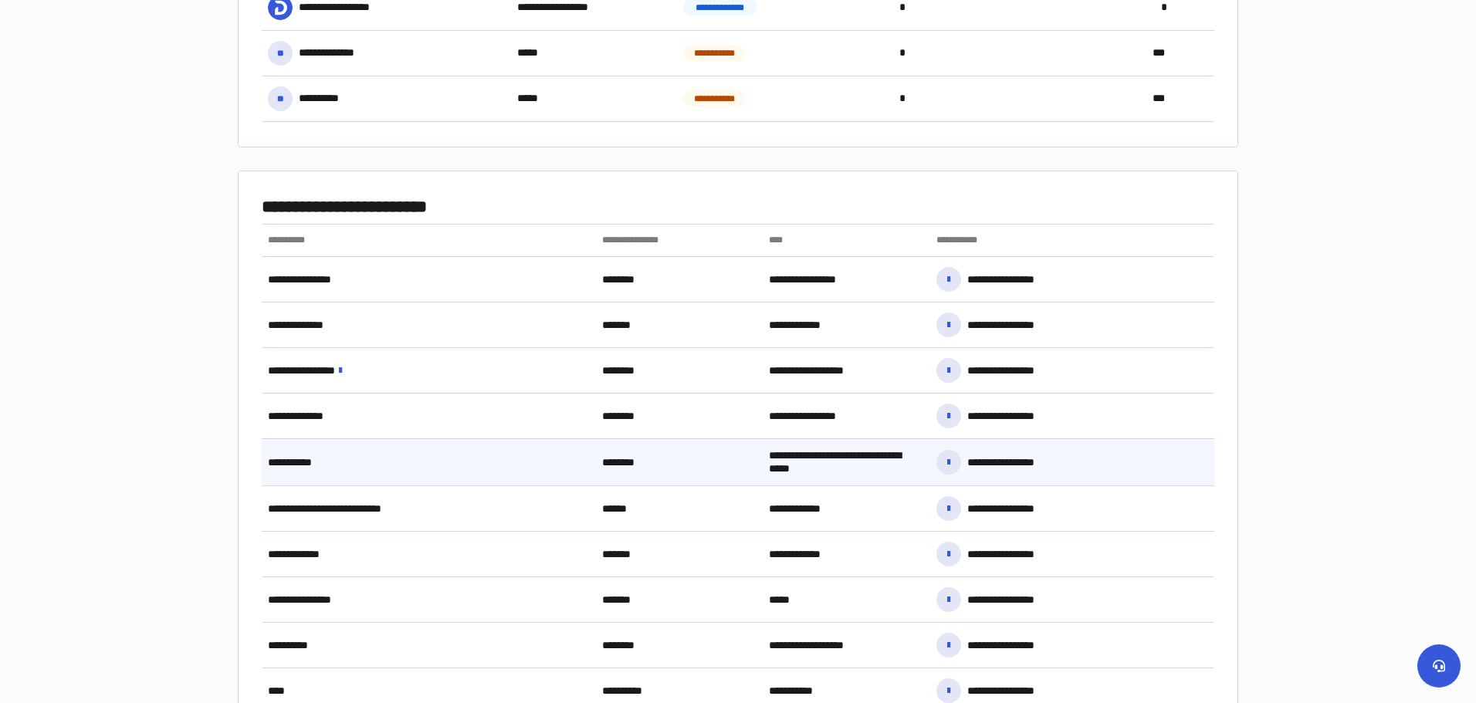
click at [842, 459] on div "**********" at bounding box center [846, 462] width 167 height 46
click at [998, 462] on div "**********" at bounding box center [1007, 463] width 81 height 15
click at [950, 461] on icon at bounding box center [948, 462] width 3 height 11
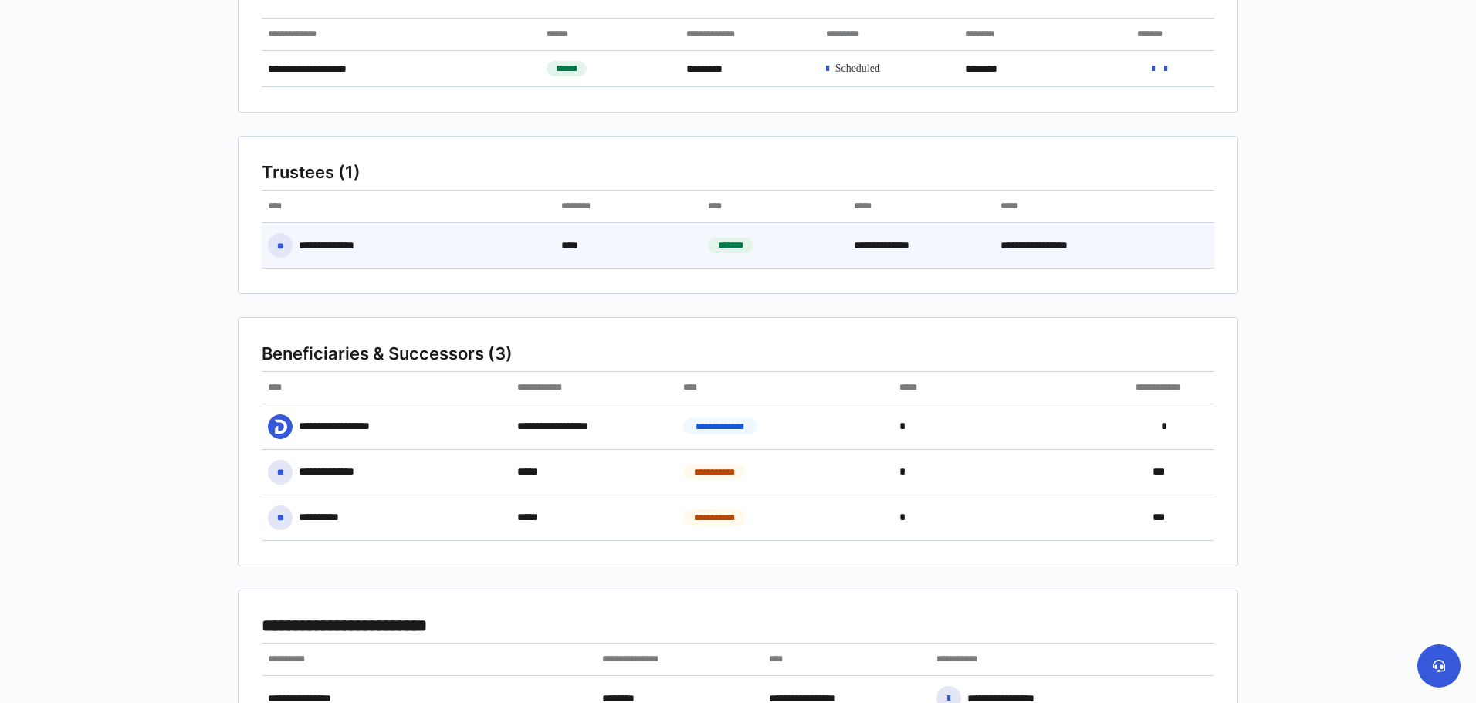
scroll to position [77, 0]
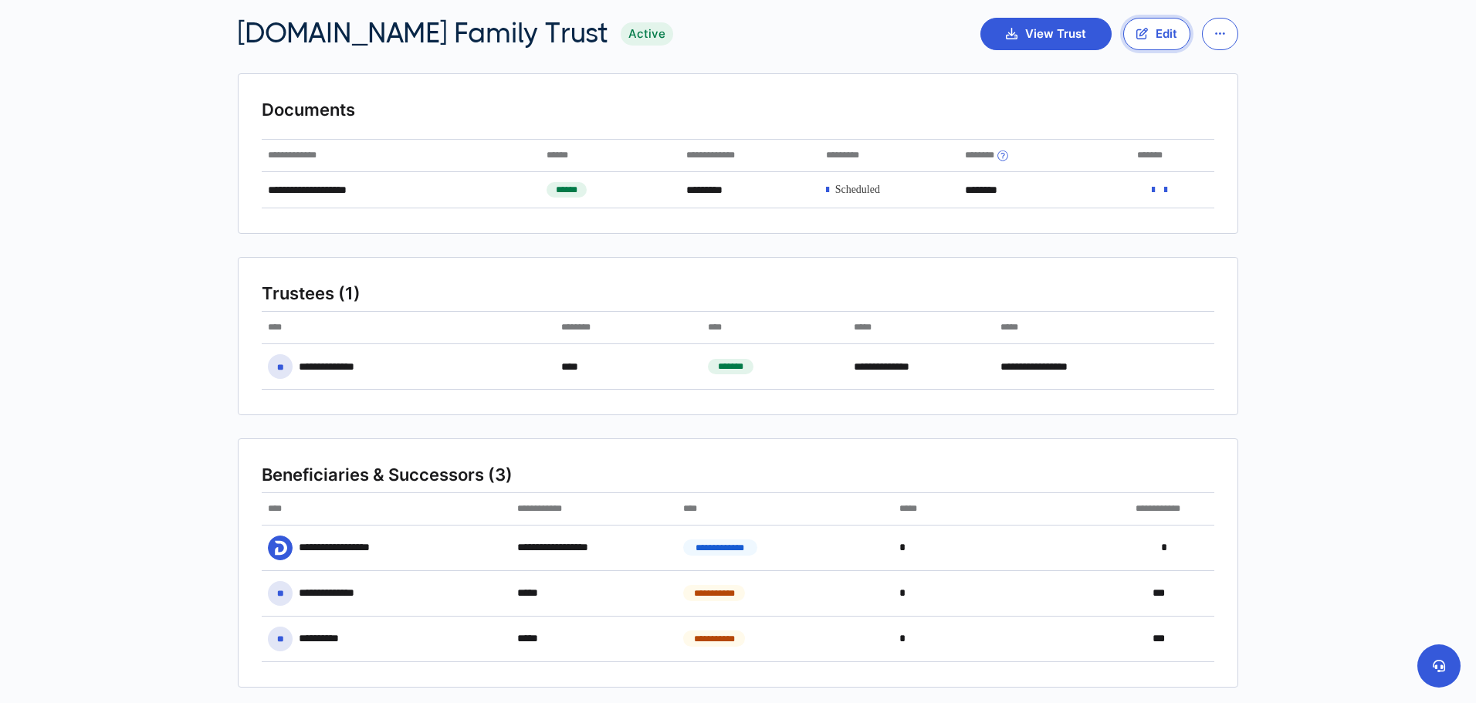
click at [1169, 27] on button "Edit" at bounding box center [1156, 34] width 67 height 32
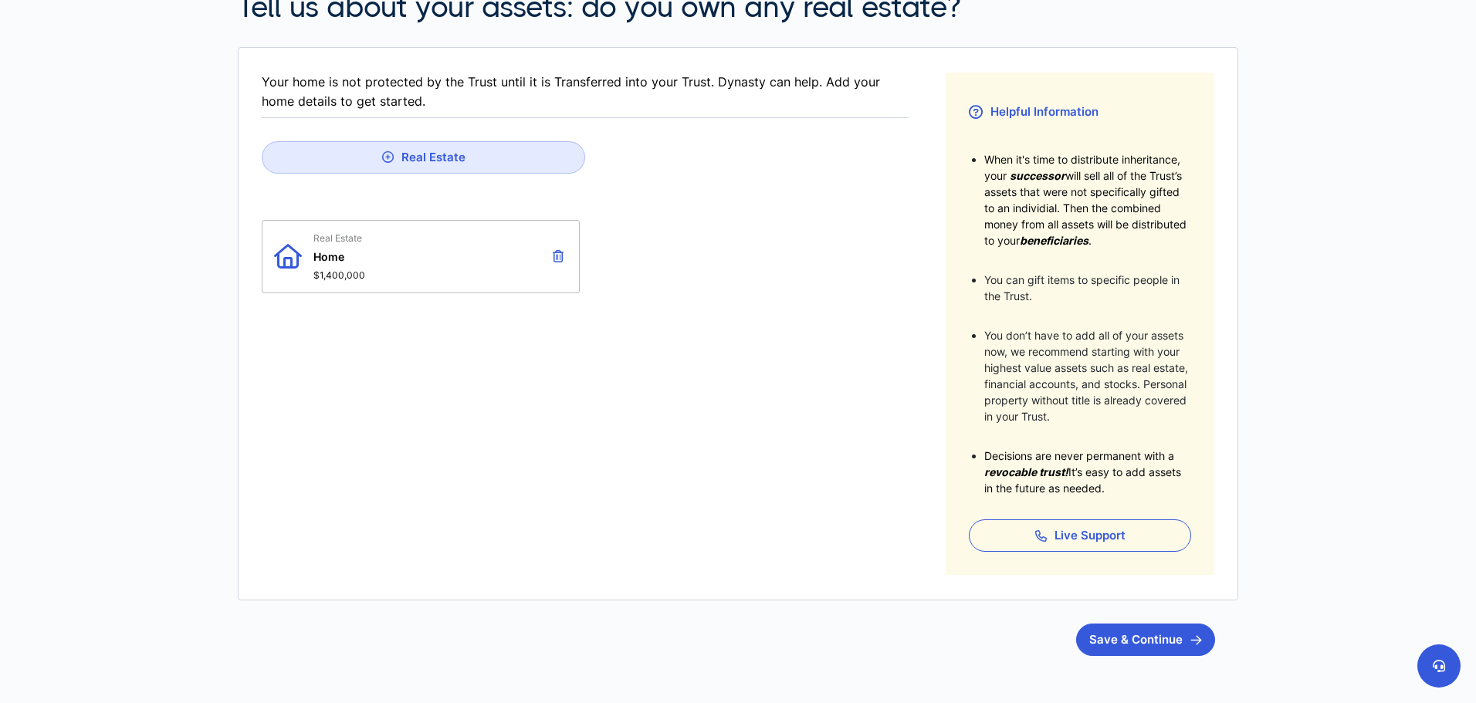
scroll to position [309, 0]
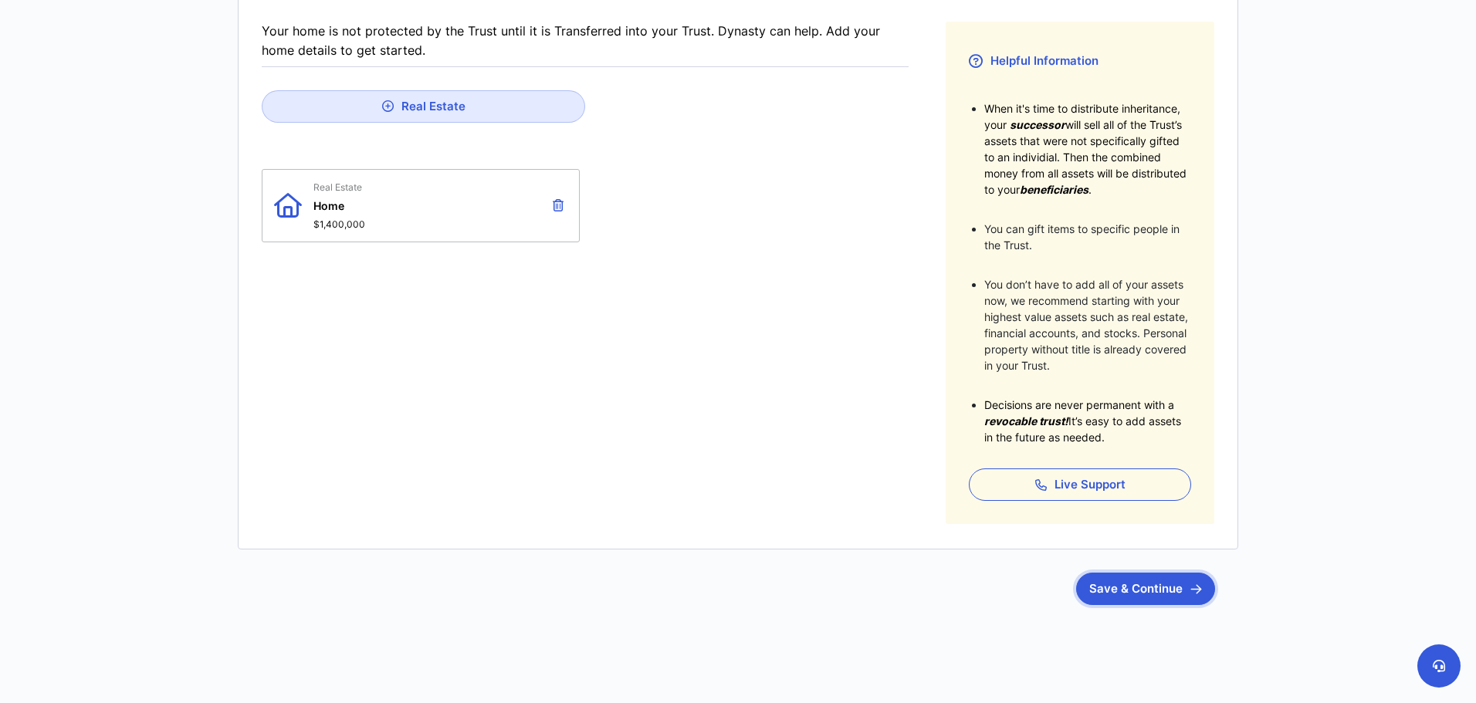
click at [1143, 584] on button "Save & Continue" at bounding box center [1145, 589] width 139 height 32
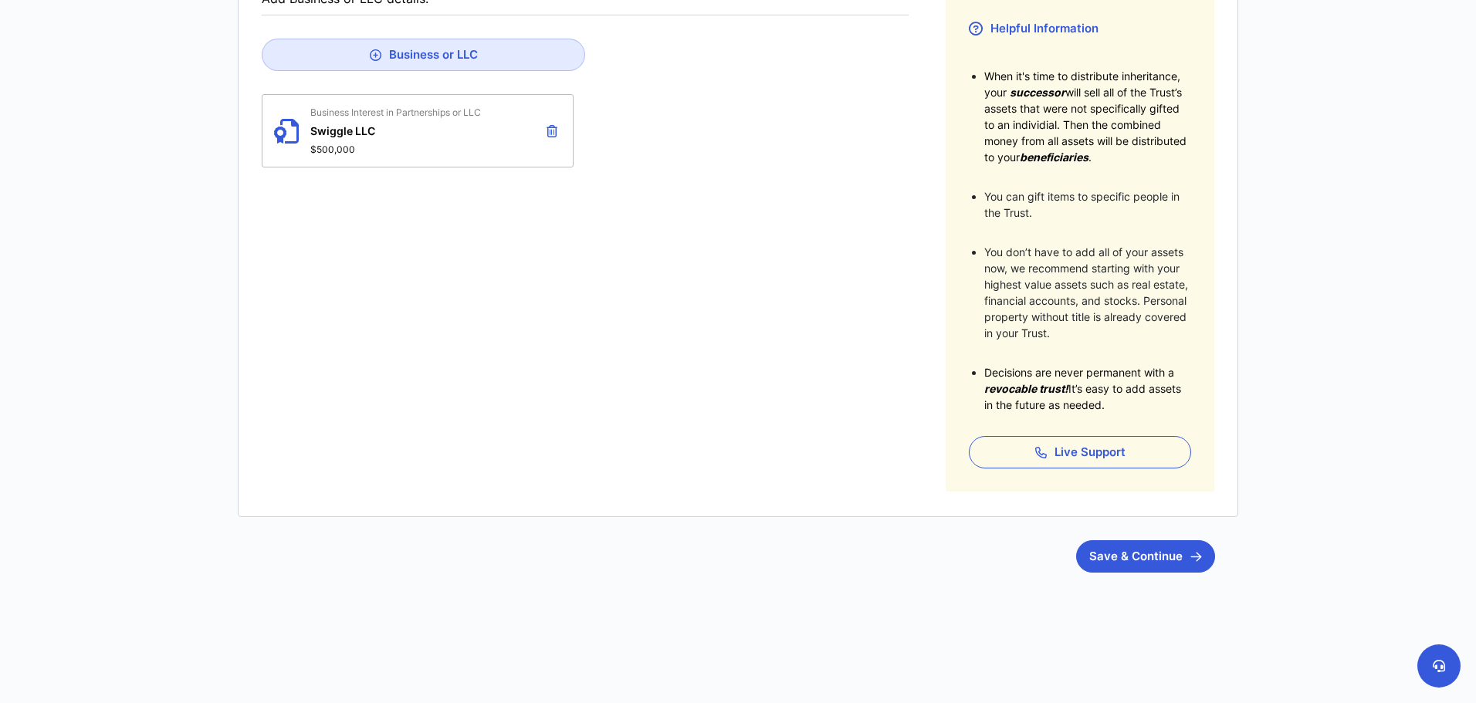
scroll to position [359, 0]
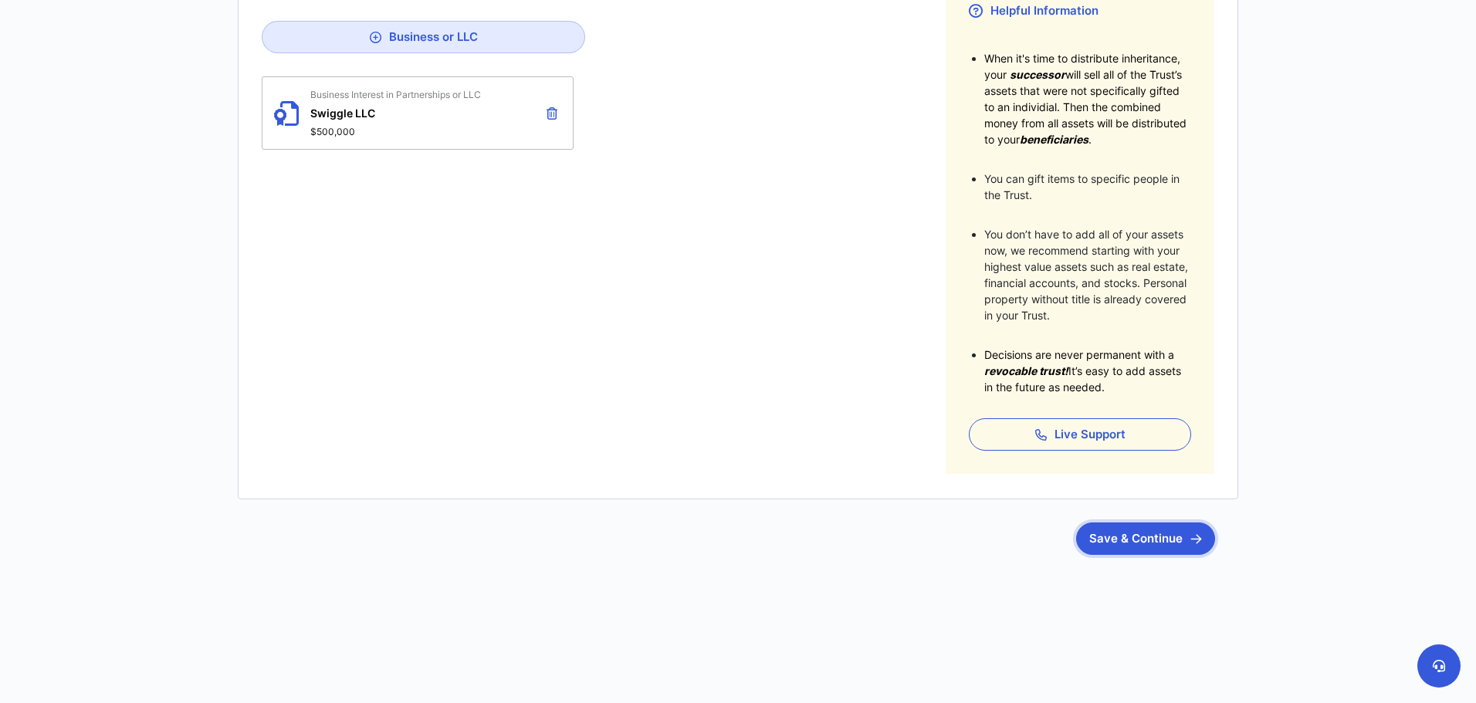
click at [1157, 537] on button "Save & Continue" at bounding box center [1145, 539] width 139 height 32
click at [1143, 534] on button "Skip this Step" at bounding box center [1154, 539] width 124 height 32
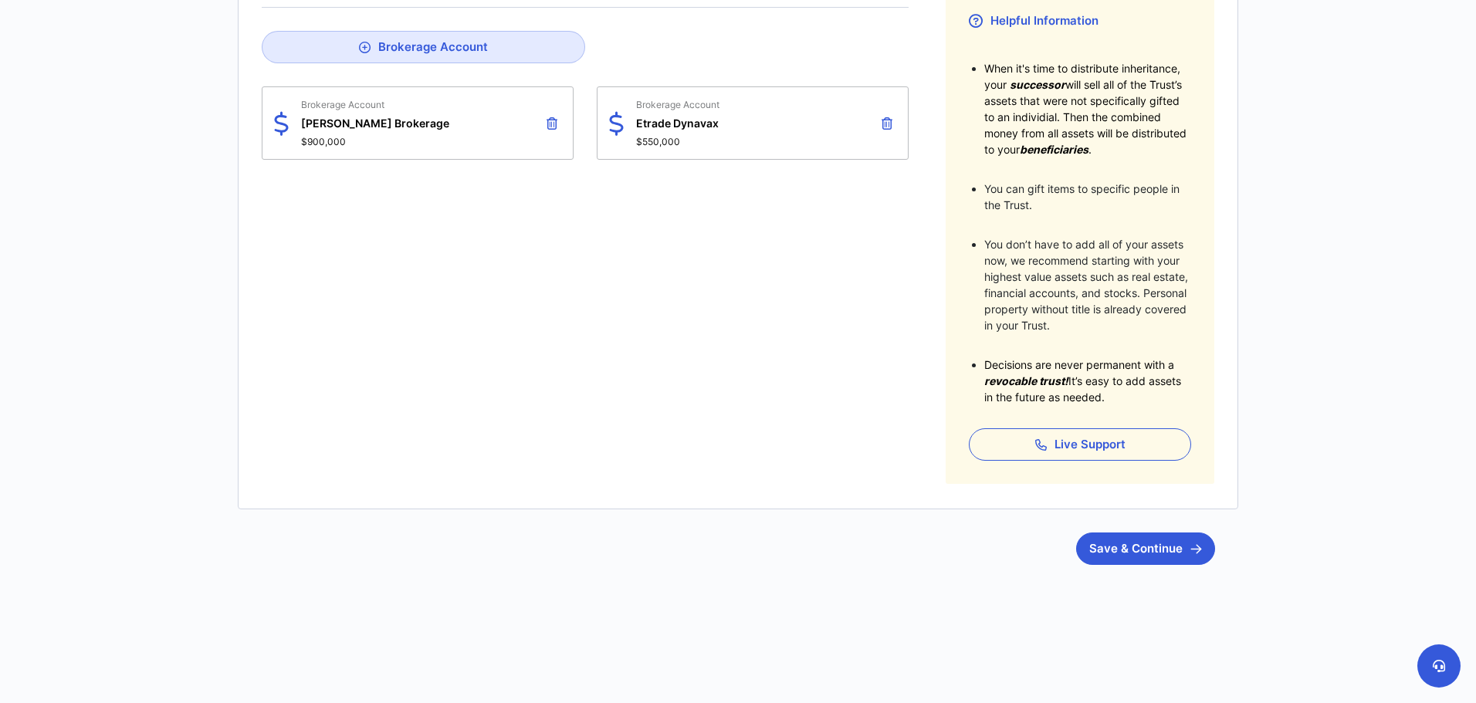
scroll to position [359, 0]
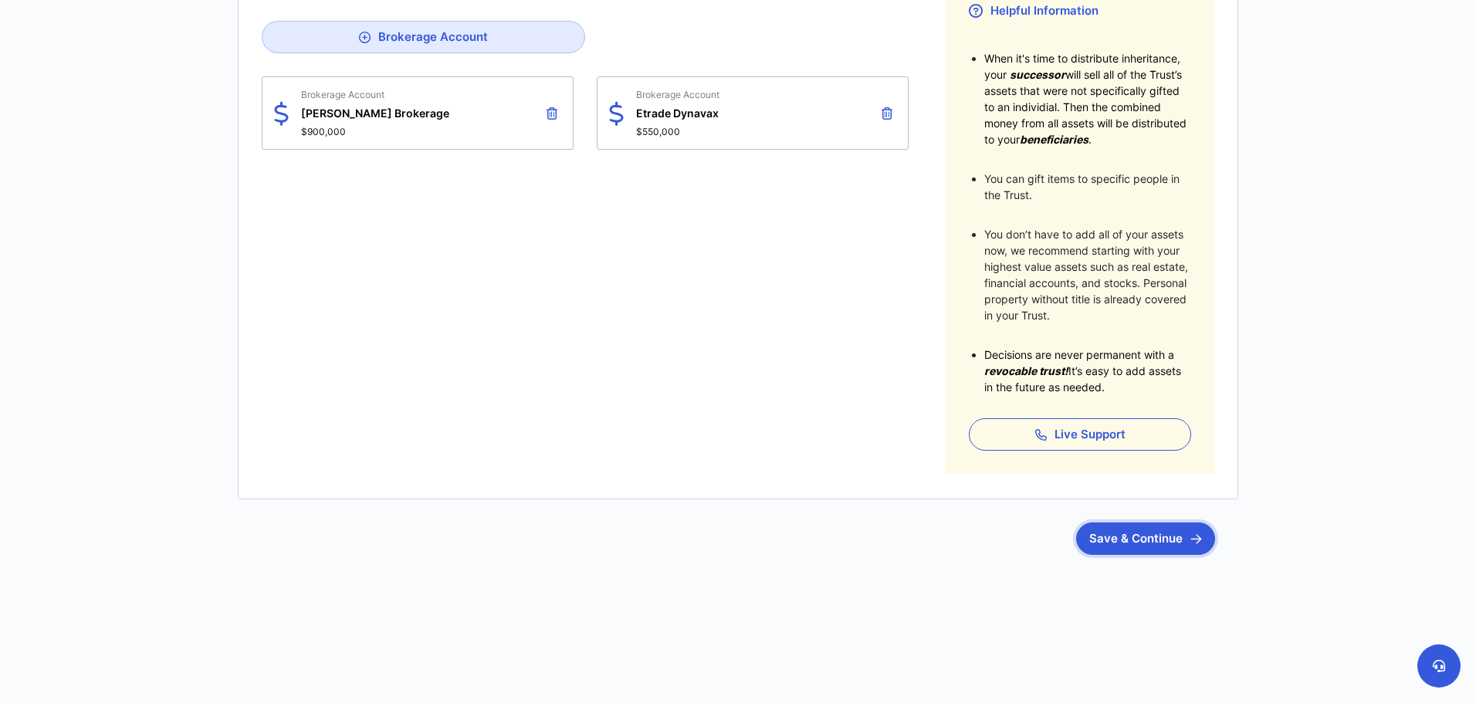
click at [1150, 537] on button "Save & Continue" at bounding box center [1145, 539] width 139 height 32
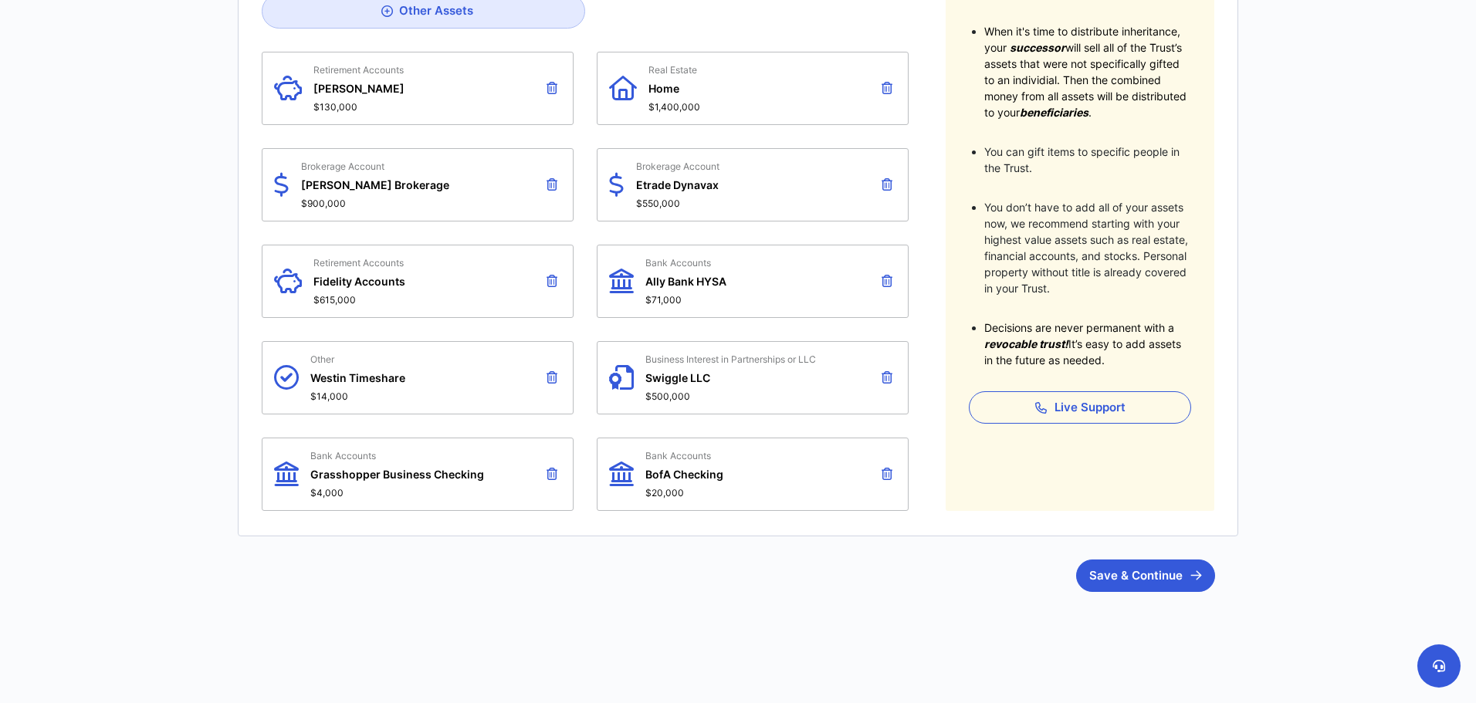
scroll to position [309, 0]
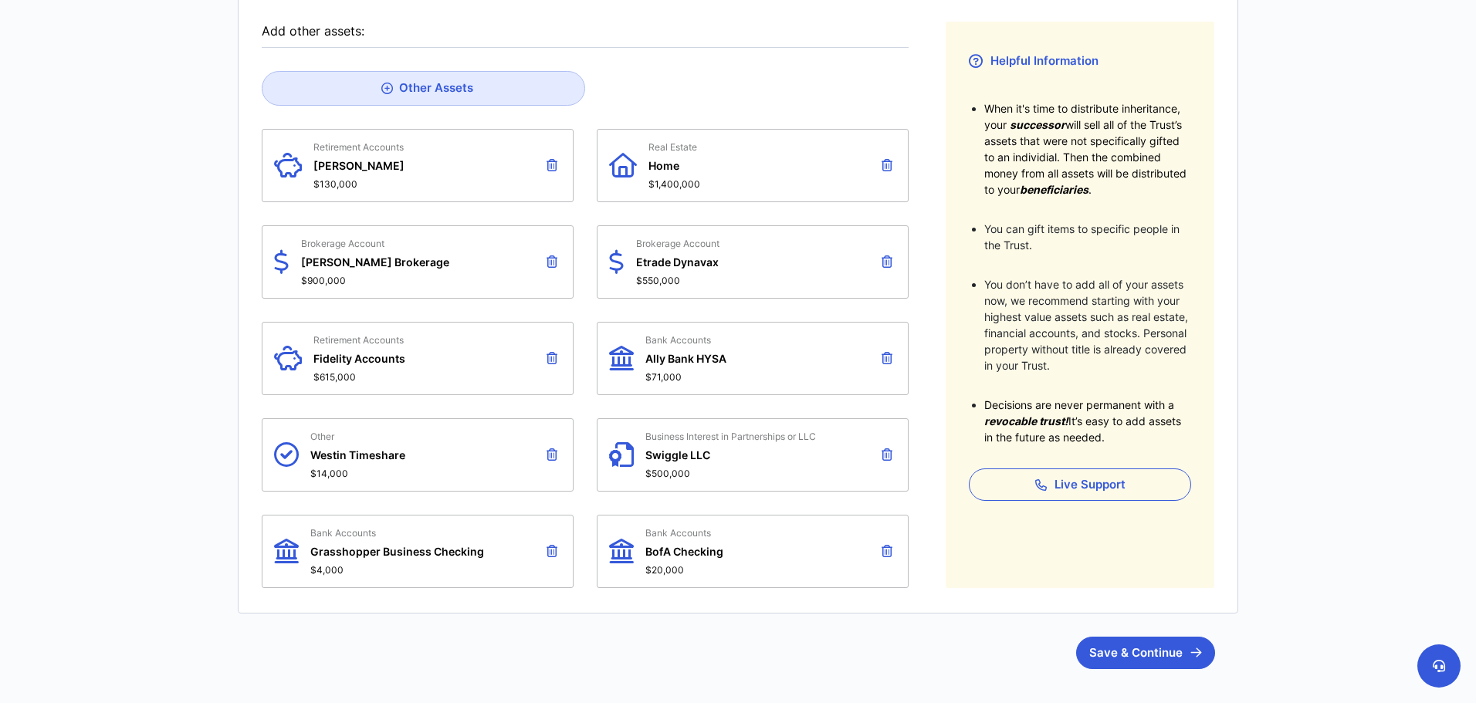
click at [659, 346] on div "Bank Accounts Ally Bank HYSA $71,000" at bounding box center [685, 358] width 81 height 49
click at [669, 364] on span "Ally Bank HYSA" at bounding box center [685, 358] width 81 height 13
click at [1170, 655] on button "Save & Continue" at bounding box center [1145, 653] width 139 height 32
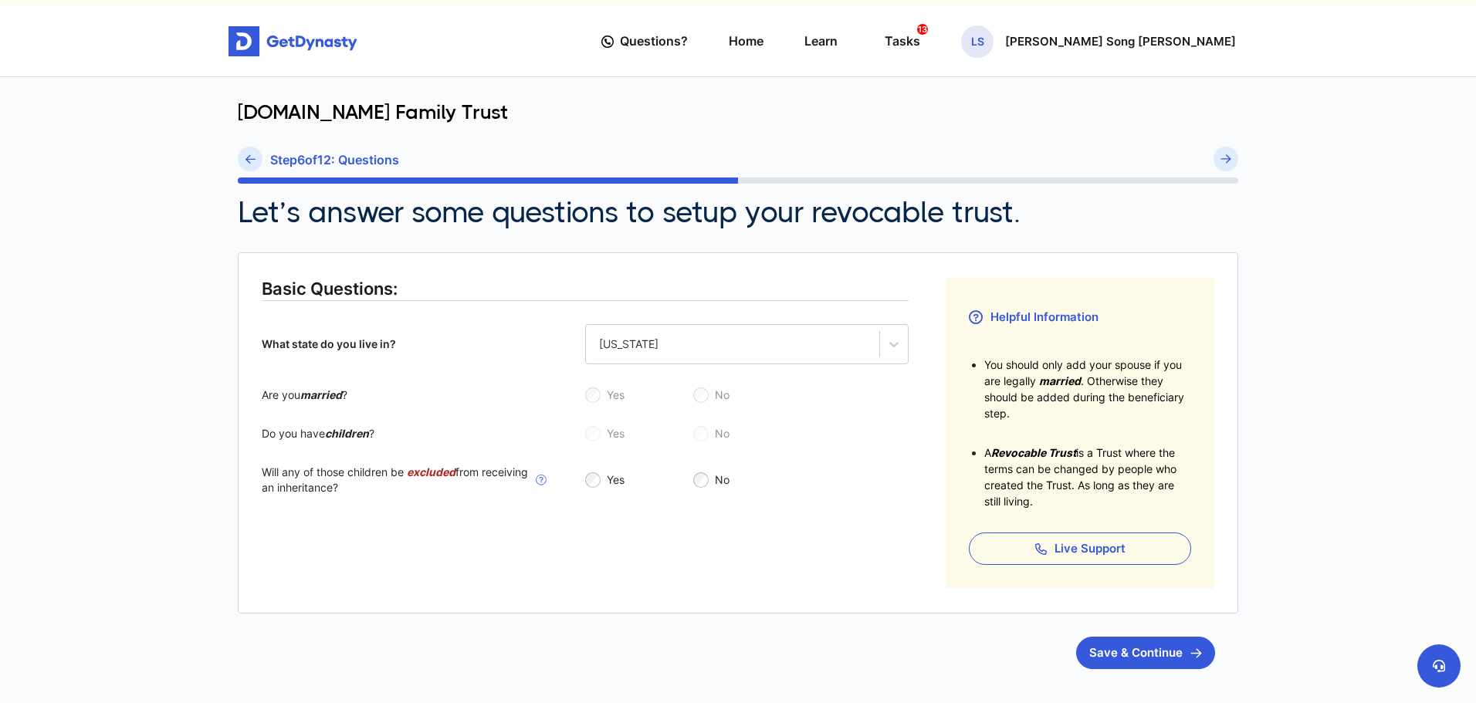
scroll to position [154, 0]
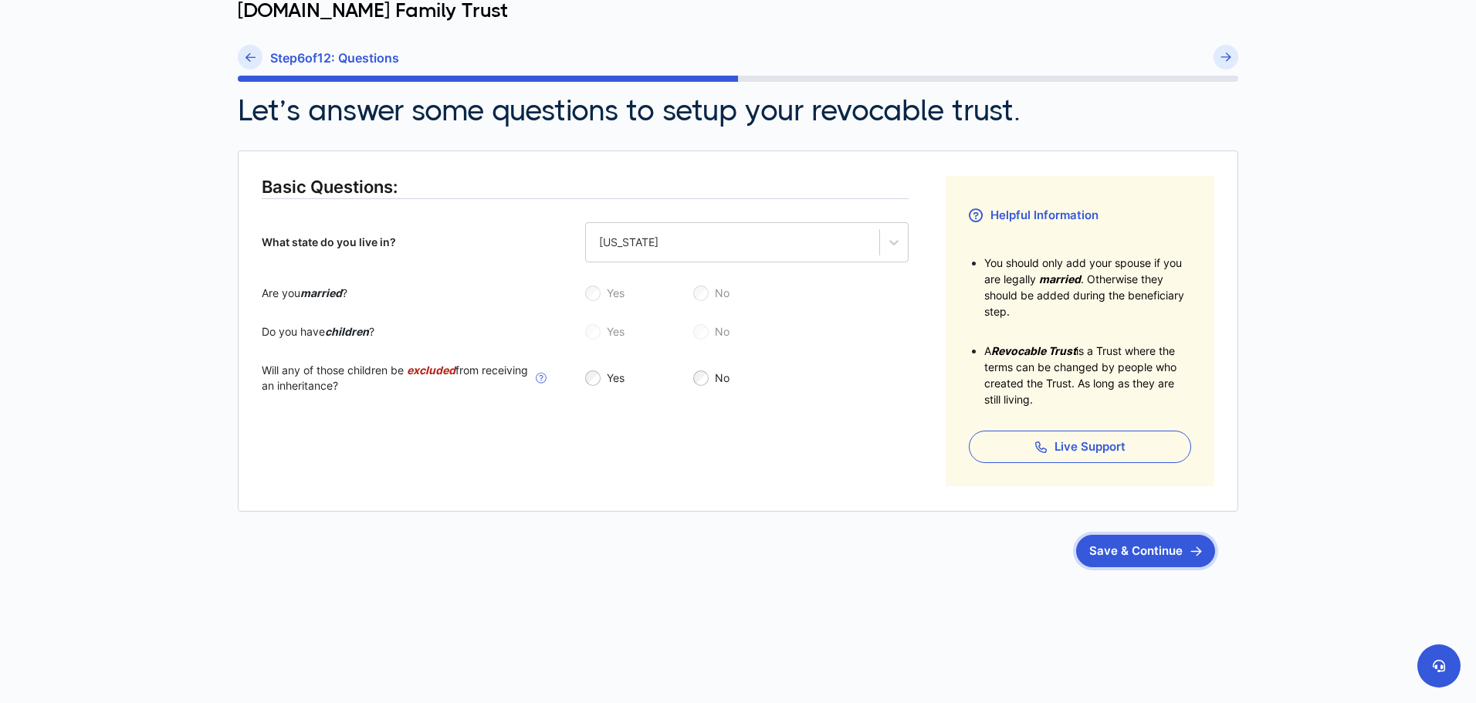
click at [1111, 556] on button "Save & Continue" at bounding box center [1145, 551] width 139 height 32
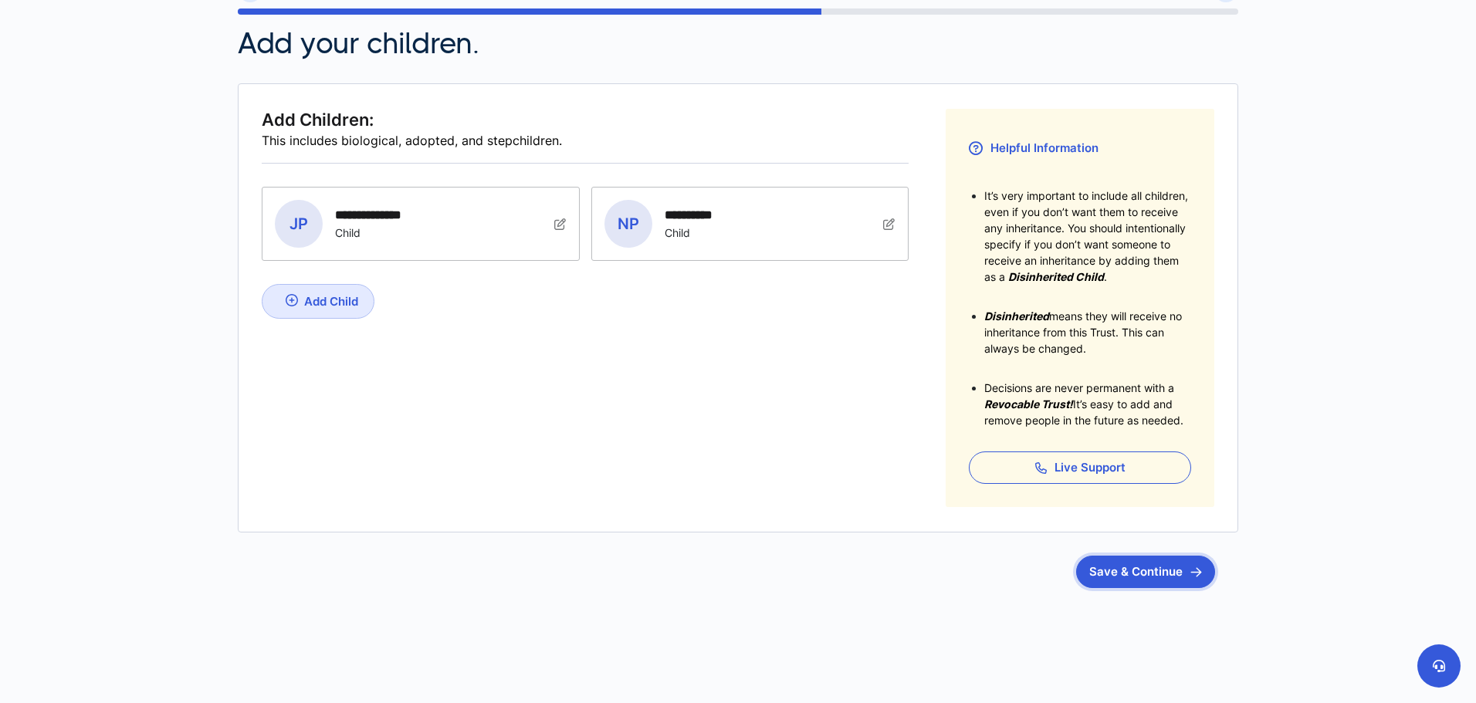
scroll to position [232, 0]
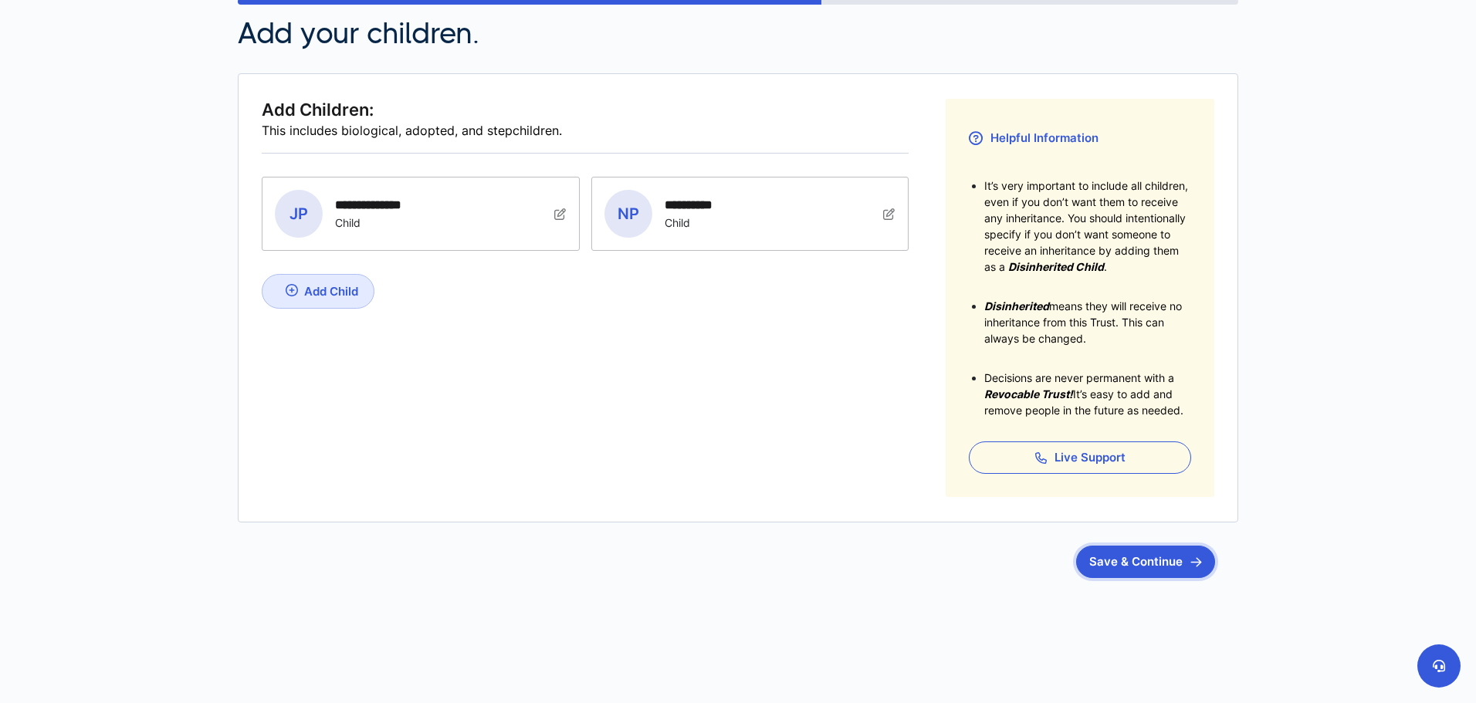
click at [1119, 564] on button "Save & Continue" at bounding box center [1145, 562] width 139 height 32
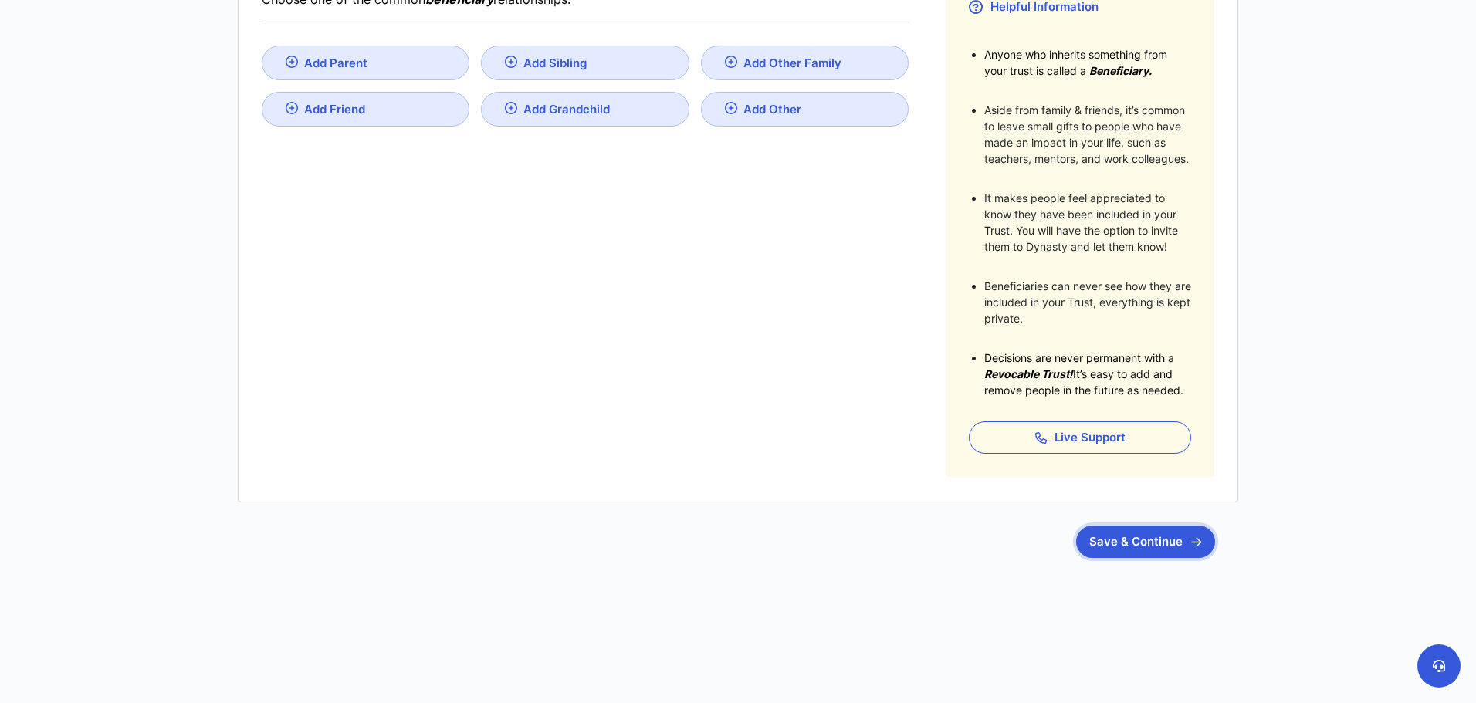
scroll to position [366, 0]
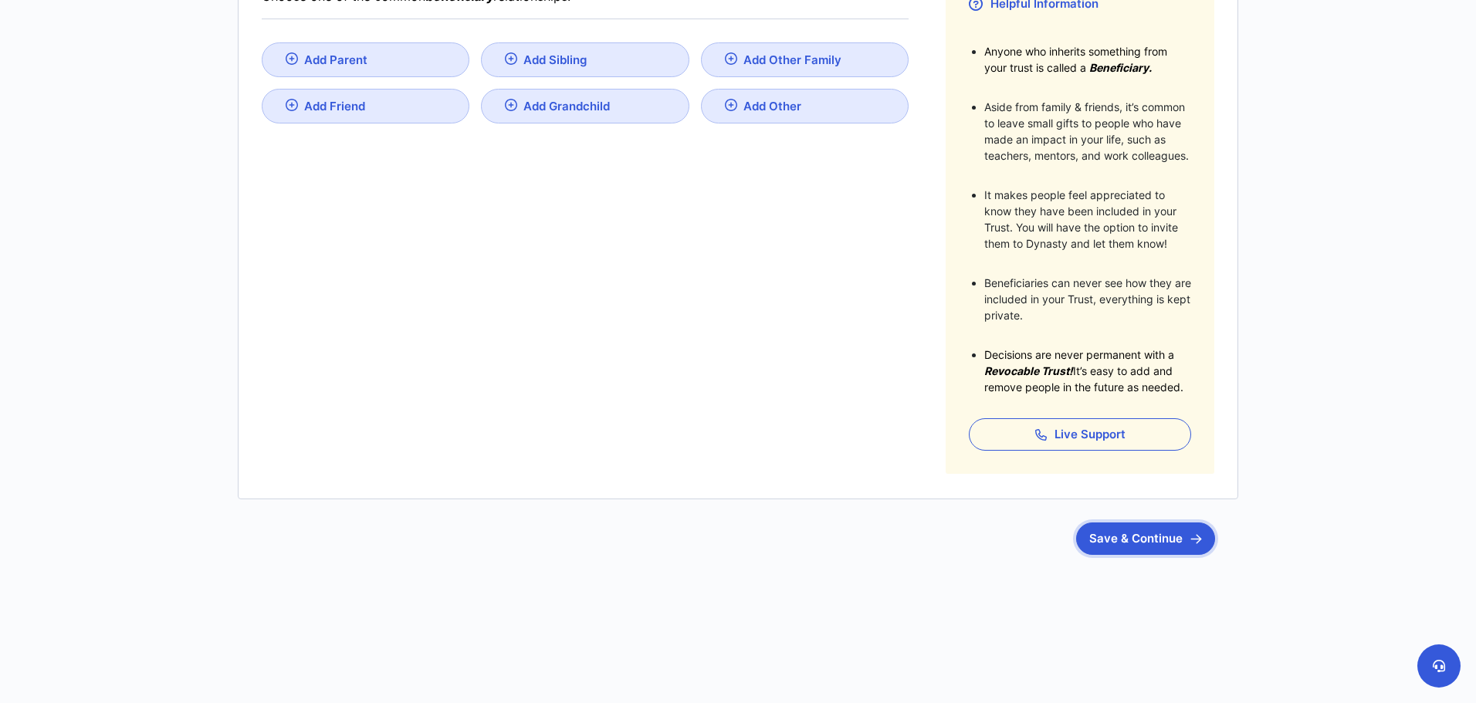
click at [1136, 547] on button "Save & Continue" at bounding box center [1145, 539] width 139 height 32
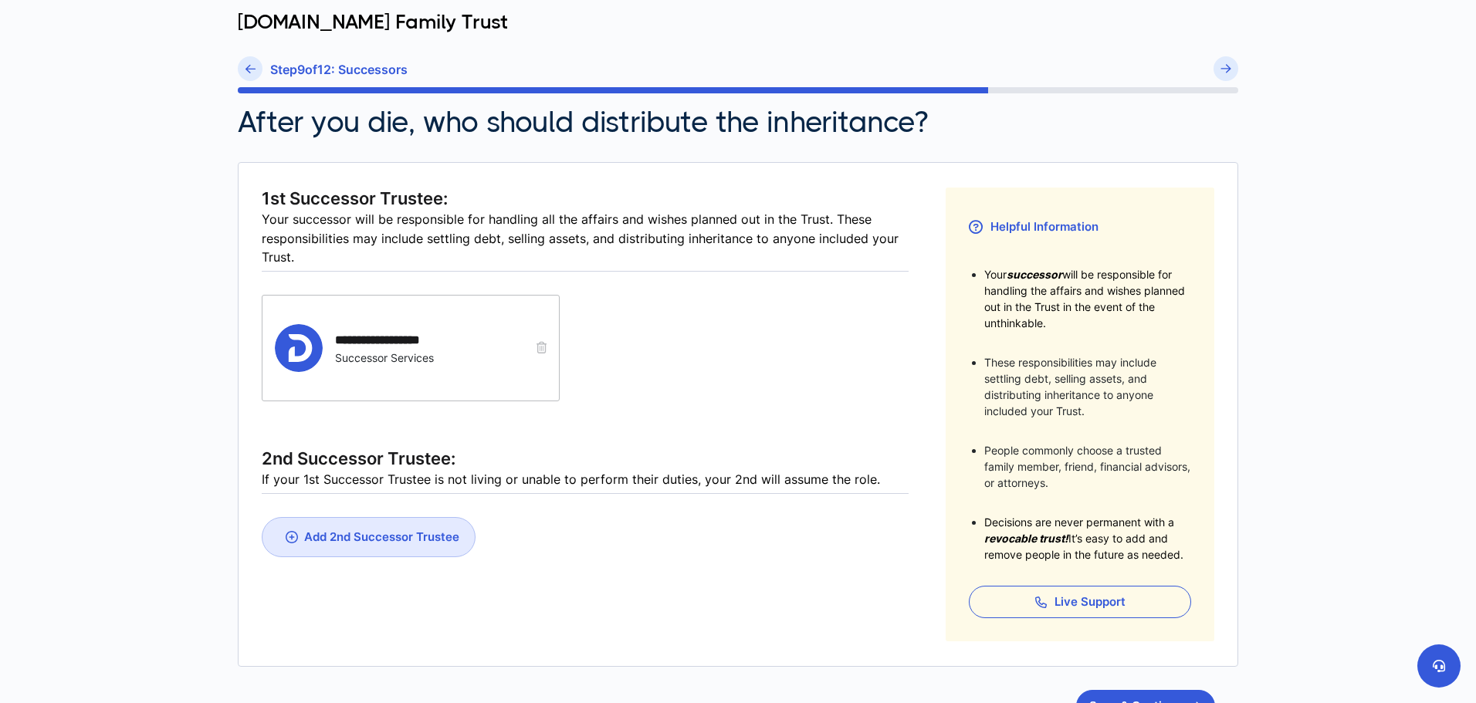
scroll to position [232, 0]
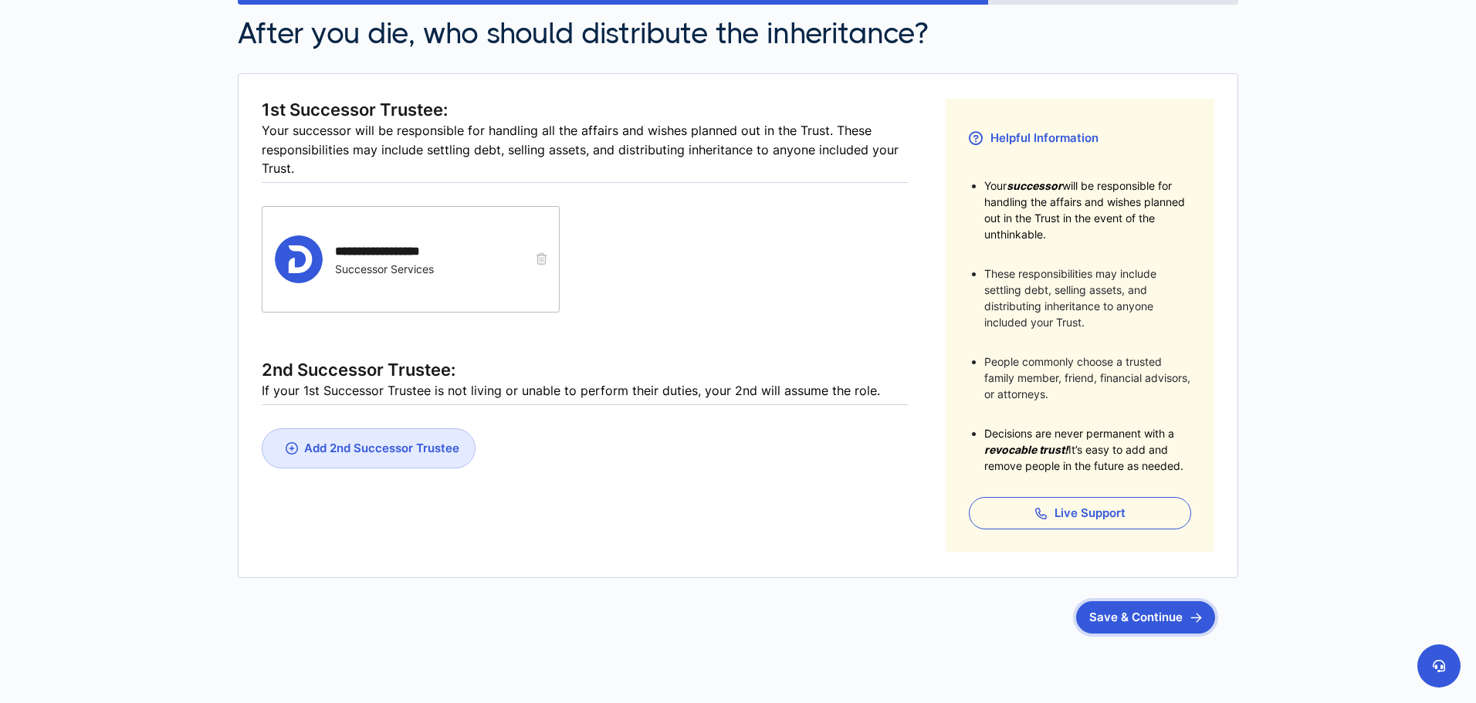
click at [1133, 618] on button "Save & Continue" at bounding box center [1145, 617] width 139 height 32
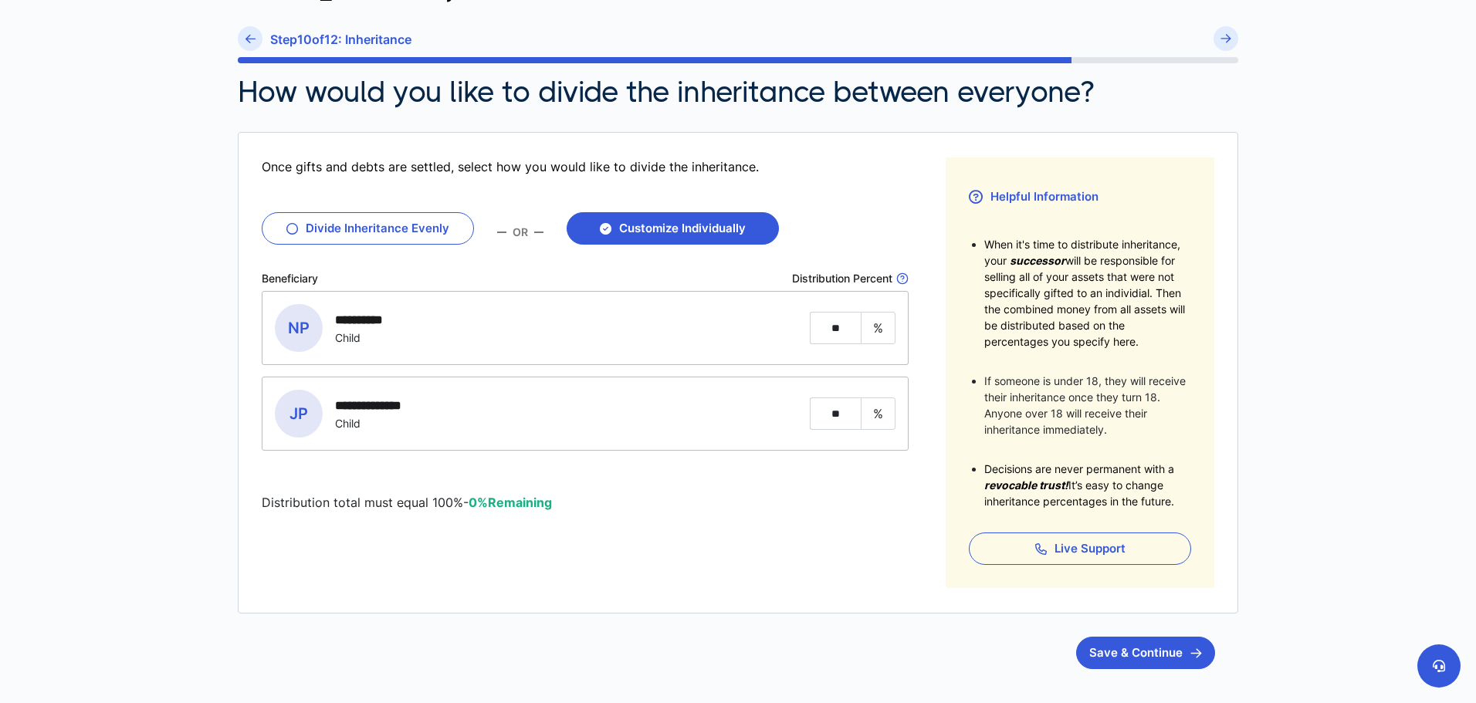
scroll to position [232, 0]
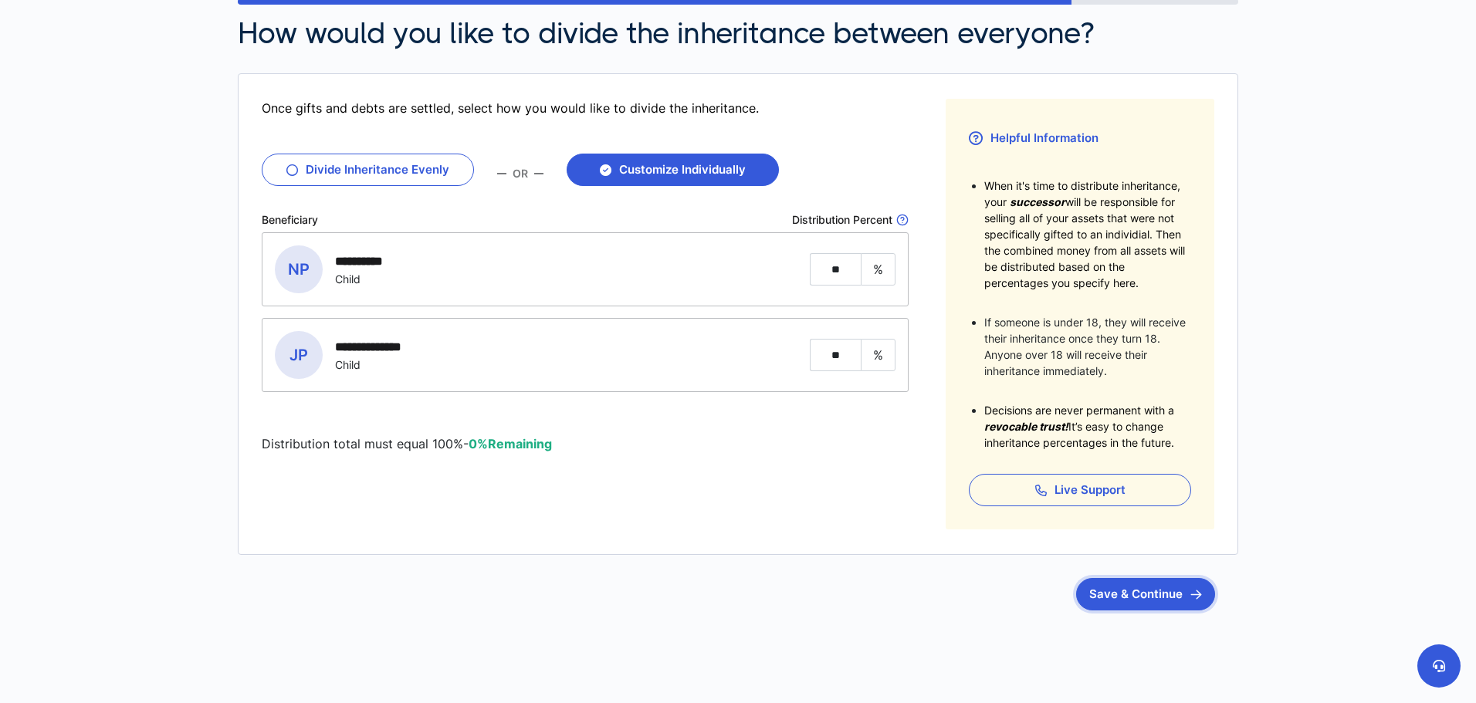
click at [1138, 601] on button "Save & Continue" at bounding box center [1145, 594] width 139 height 32
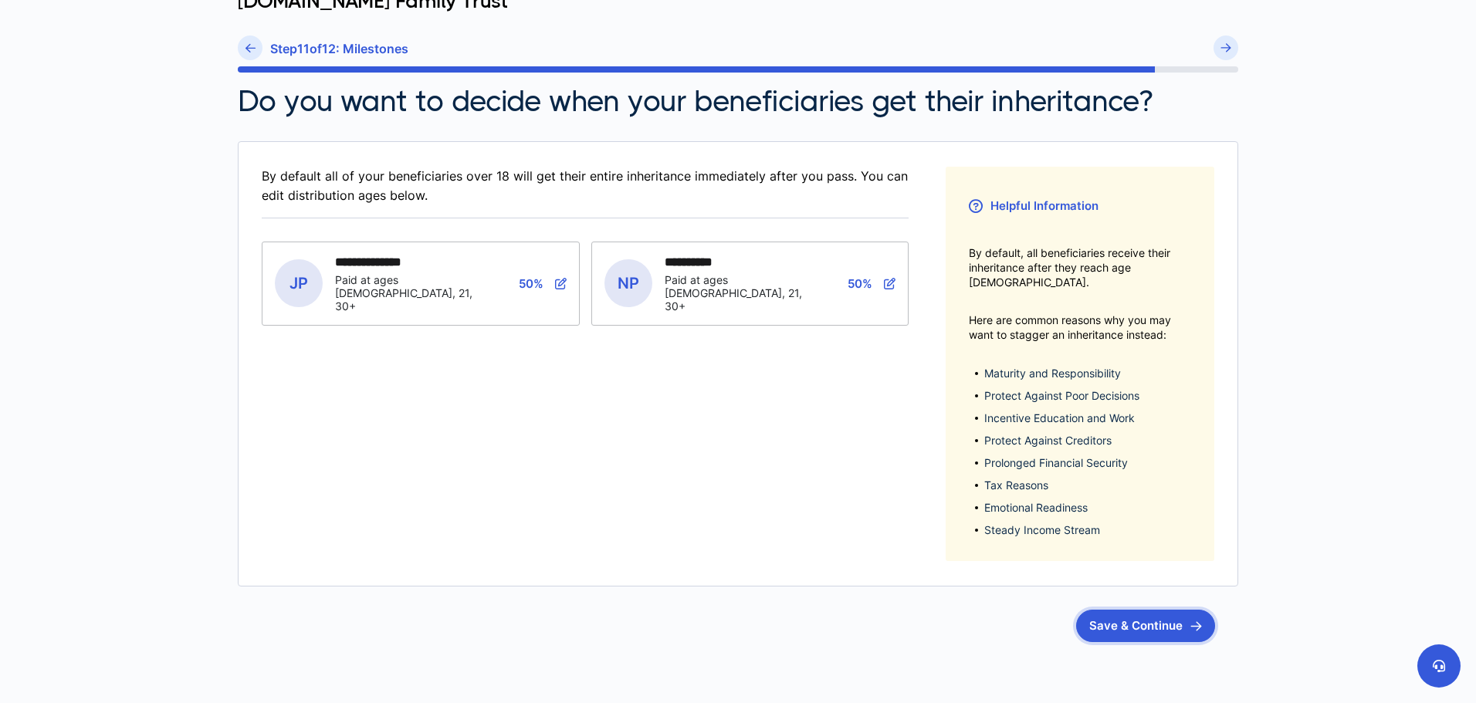
scroll to position [232, 0]
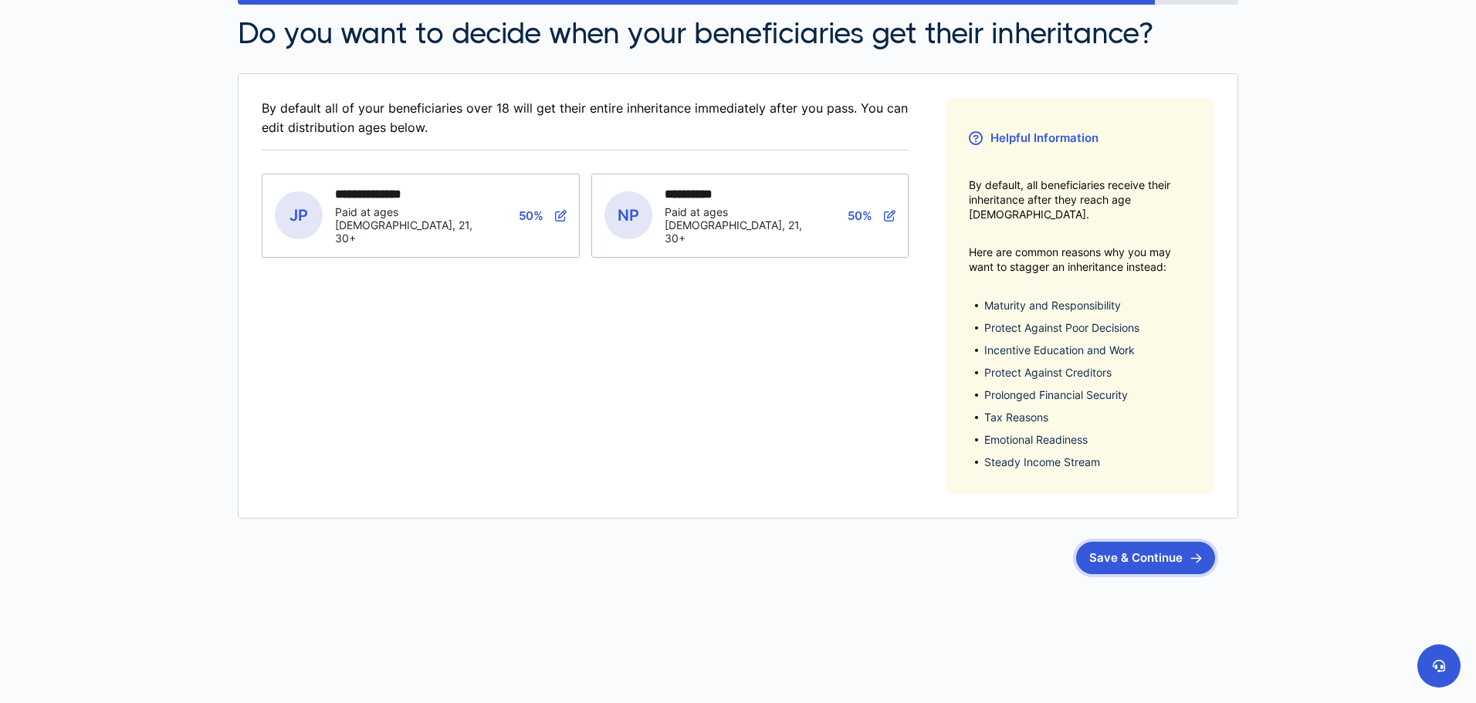
click at [1154, 544] on button "Save & Continue" at bounding box center [1145, 558] width 139 height 32
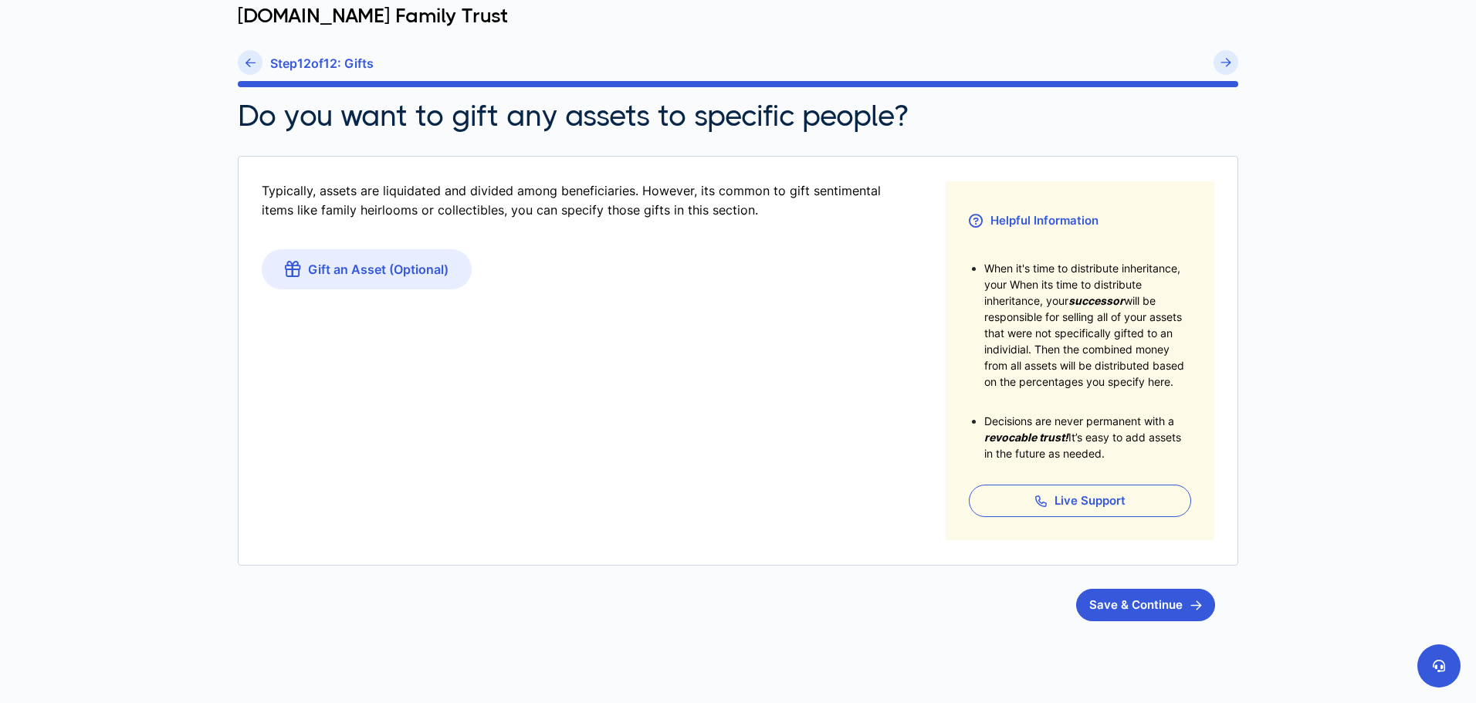
scroll to position [215, 0]
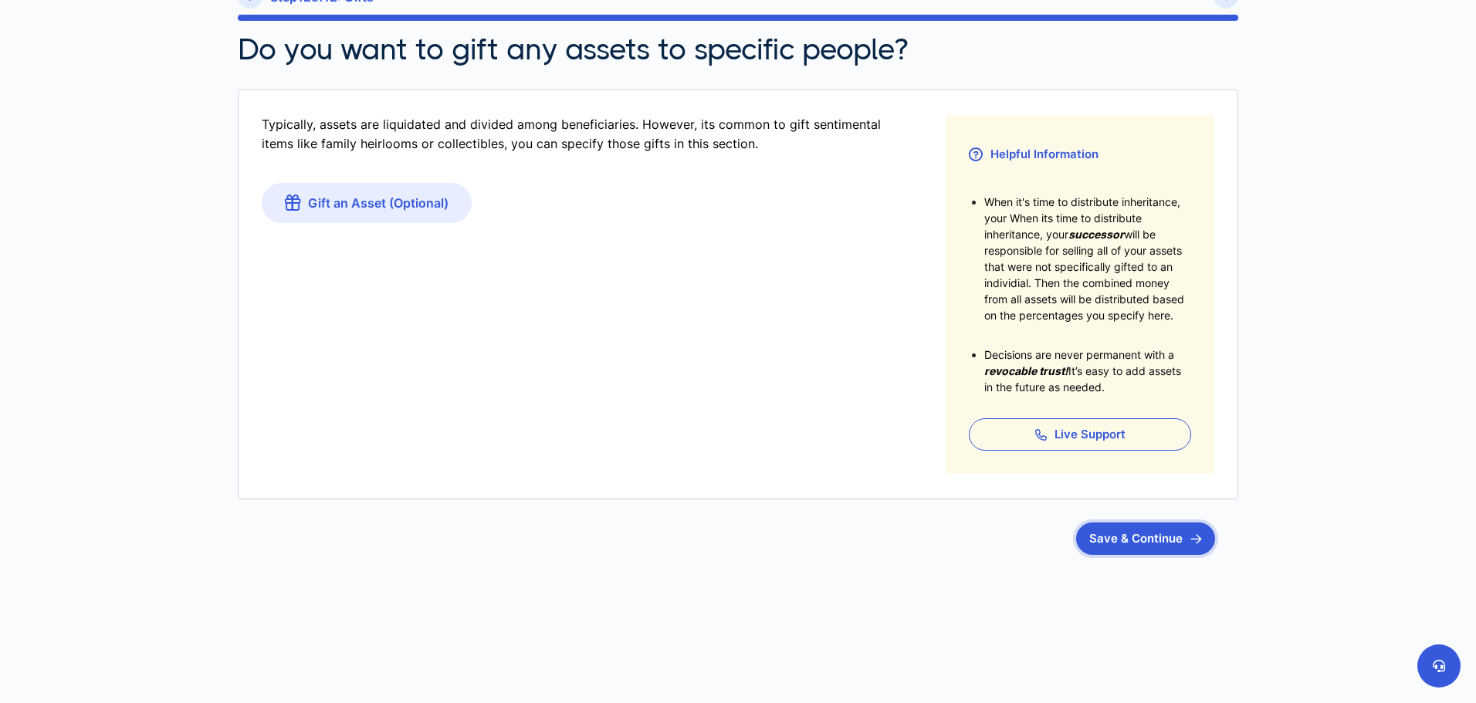
click at [1152, 539] on button "Save & Continue" at bounding box center [1145, 539] width 139 height 32
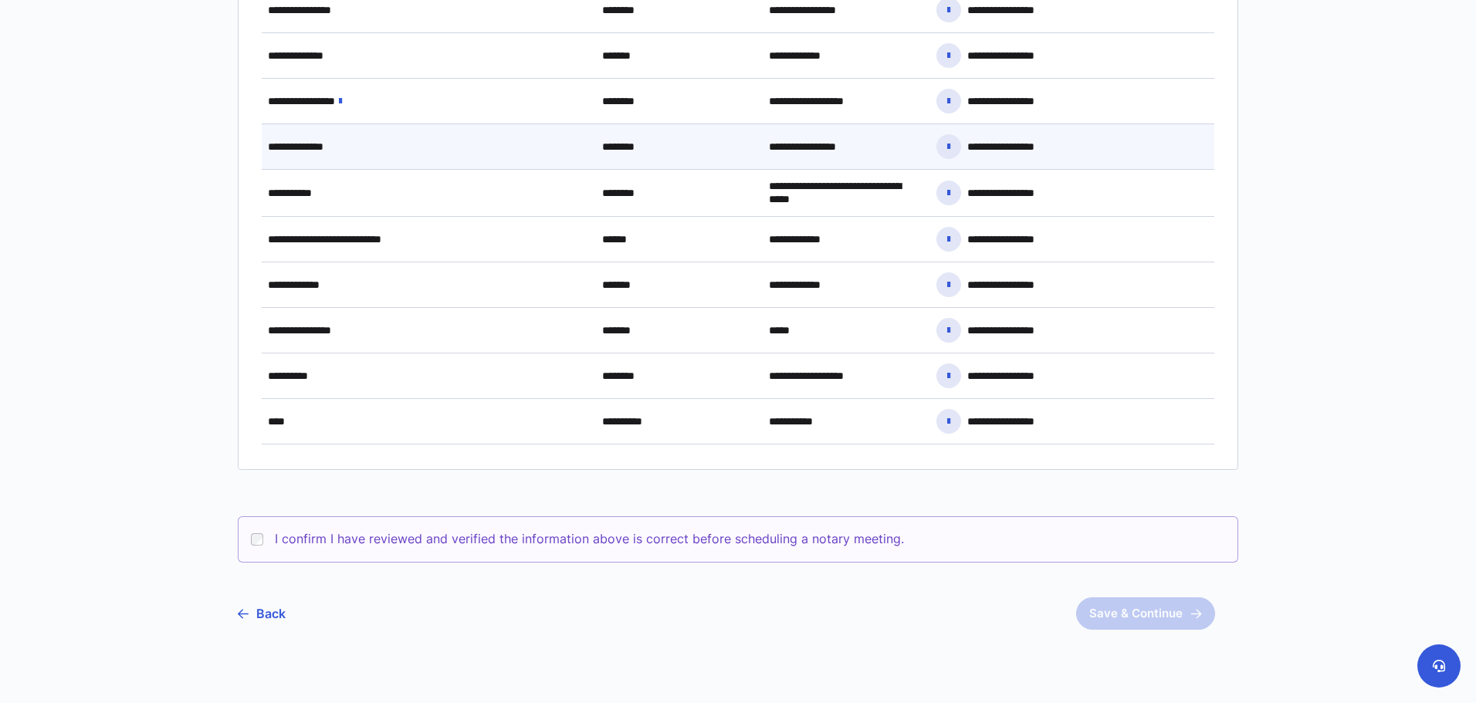
scroll to position [849, 0]
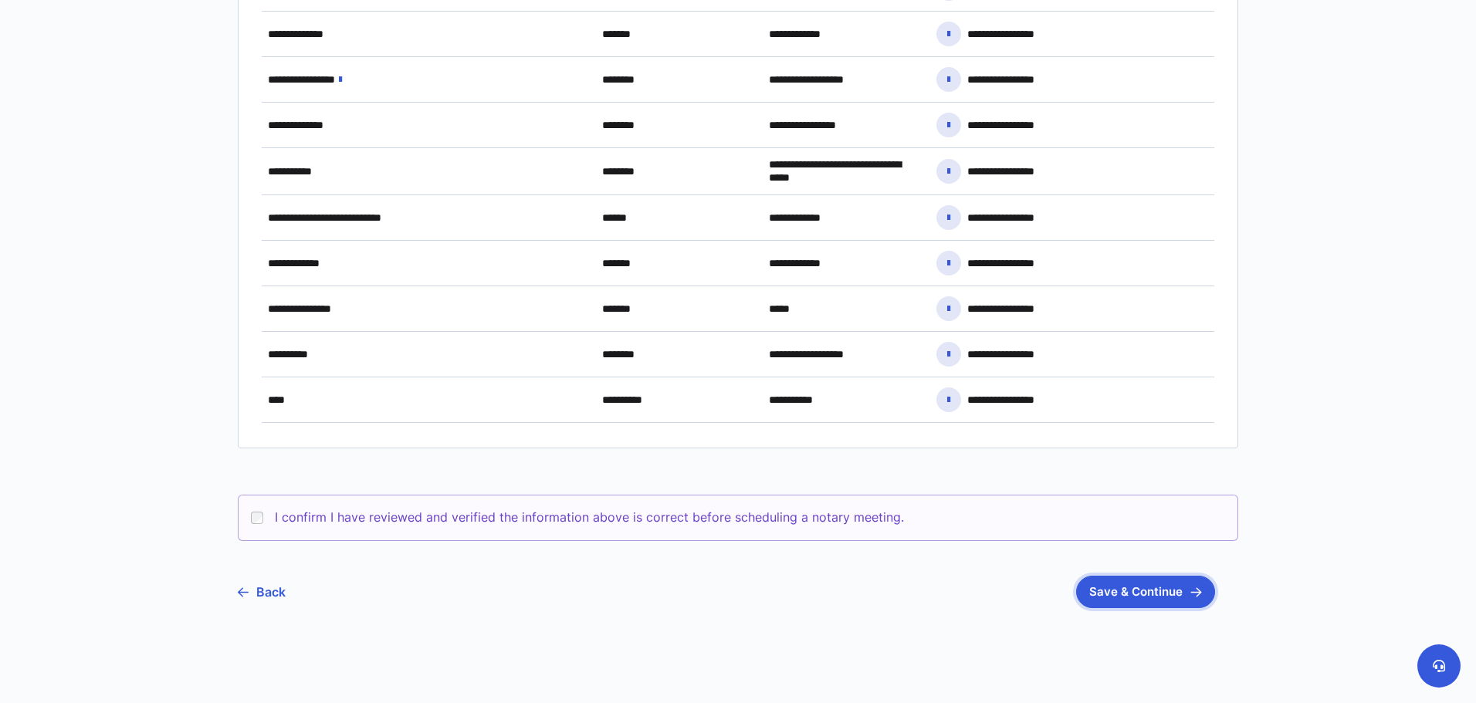
click at [1104, 600] on button "Save & Continue" at bounding box center [1145, 592] width 139 height 32
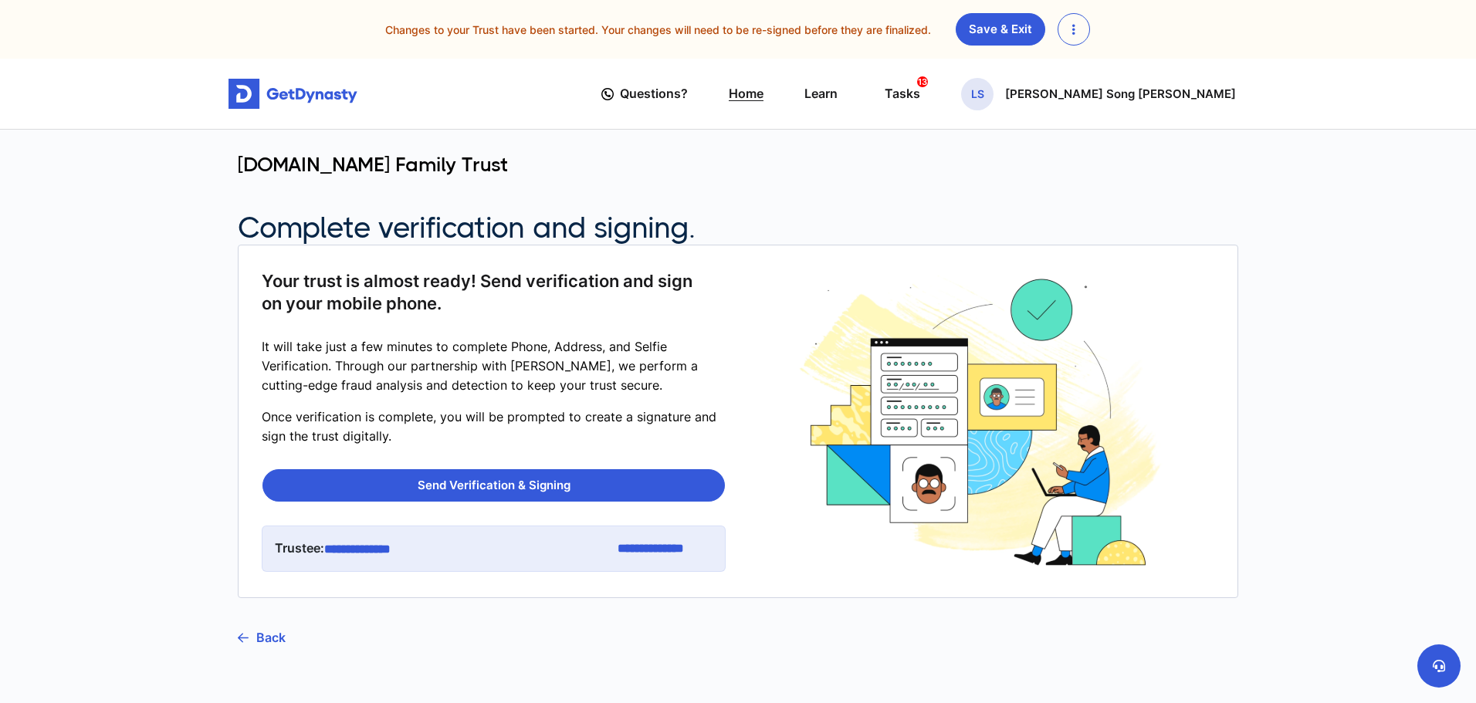
click at [764, 97] on link "Home" at bounding box center [746, 94] width 35 height 44
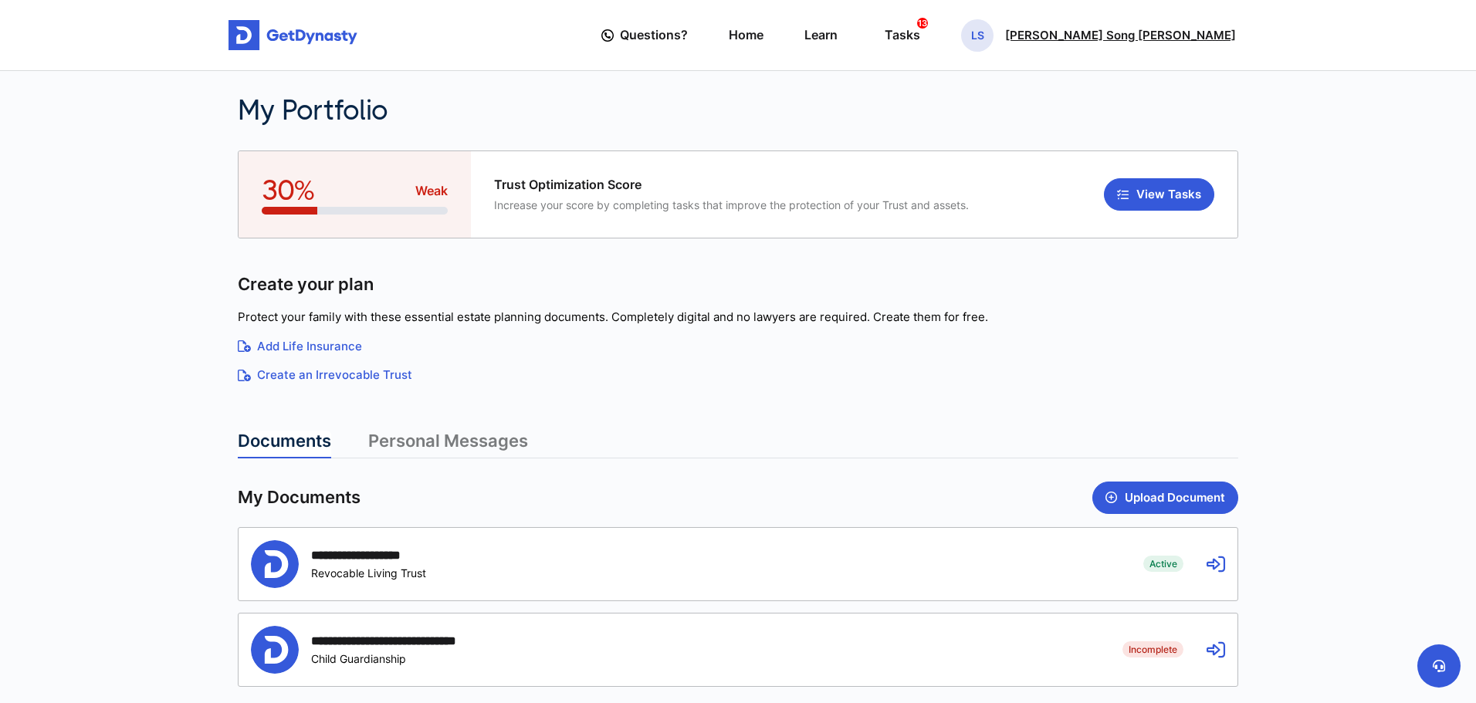
click at [1208, 37] on p "[PERSON_NAME] Song [PERSON_NAME]" at bounding box center [1120, 35] width 231 height 12
click at [1040, 130] on link "My Portfolio" at bounding box center [979, 130] width 122 height 41
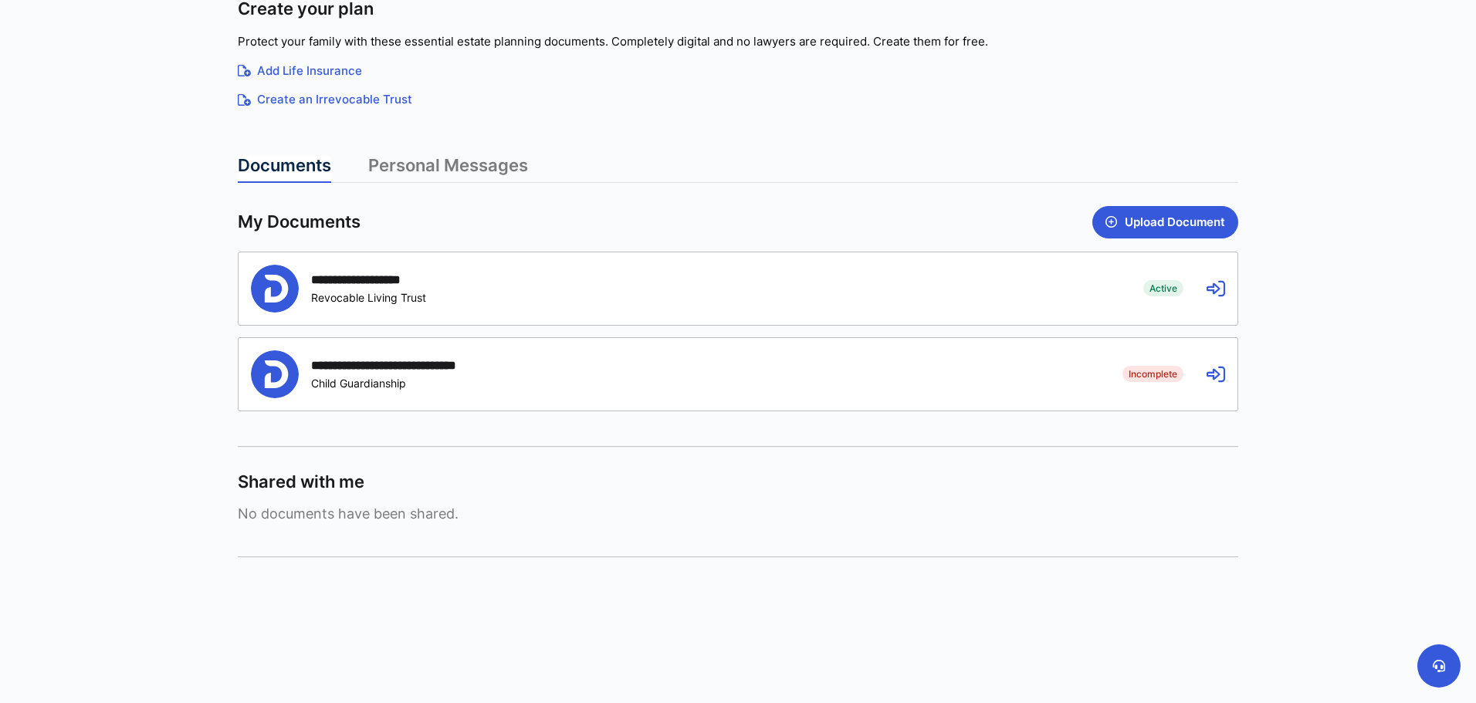
scroll to position [278, 0]
click at [1211, 287] on icon at bounding box center [1216, 286] width 19 height 19
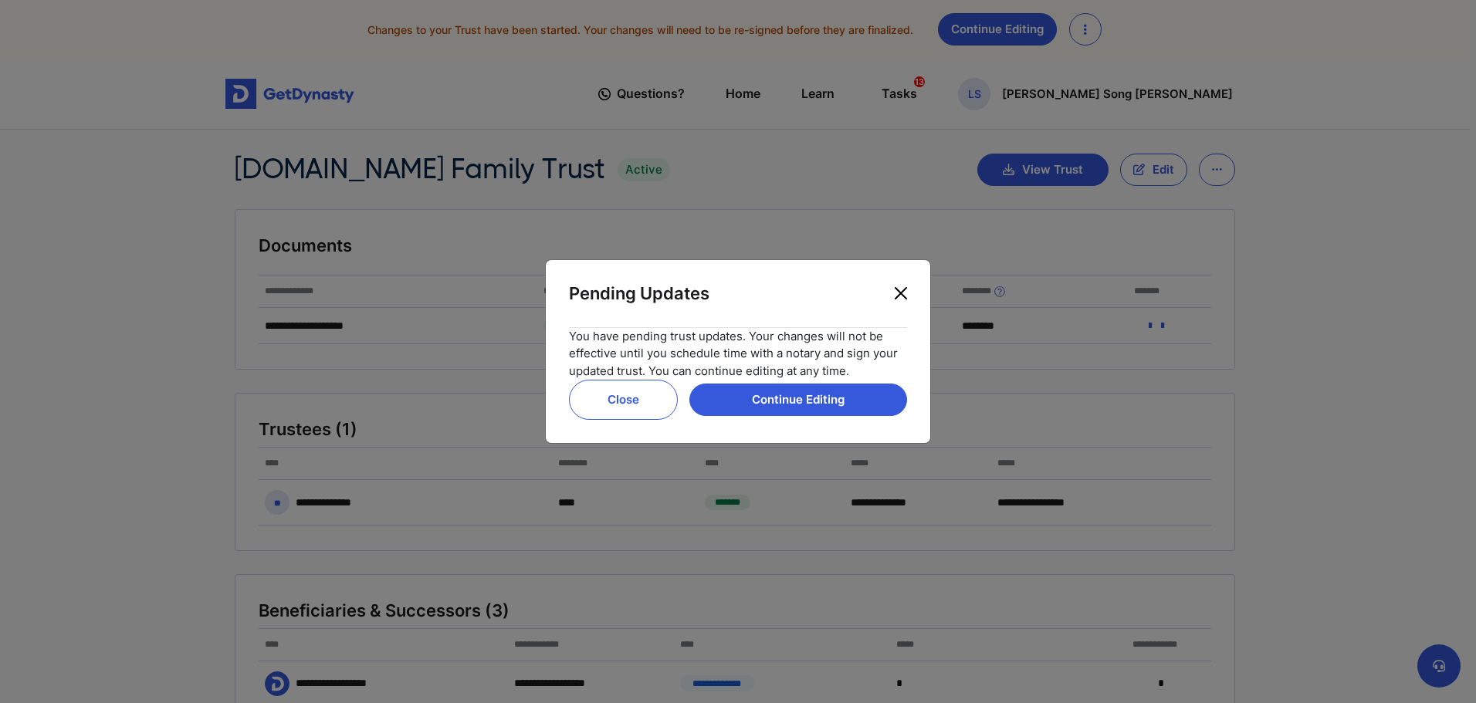
click at [897, 293] on button "Close" at bounding box center [901, 293] width 25 height 25
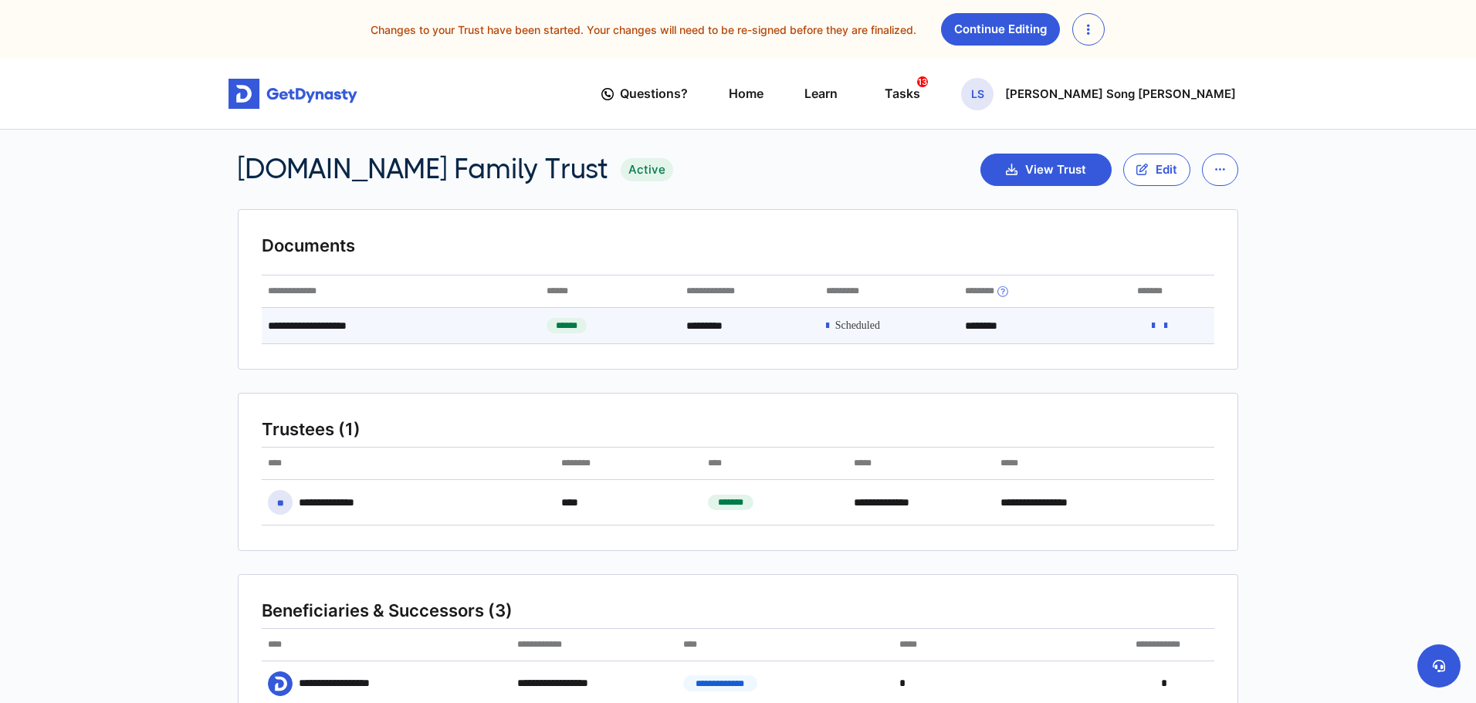
click at [1167, 327] on icon at bounding box center [1165, 325] width 3 height 11
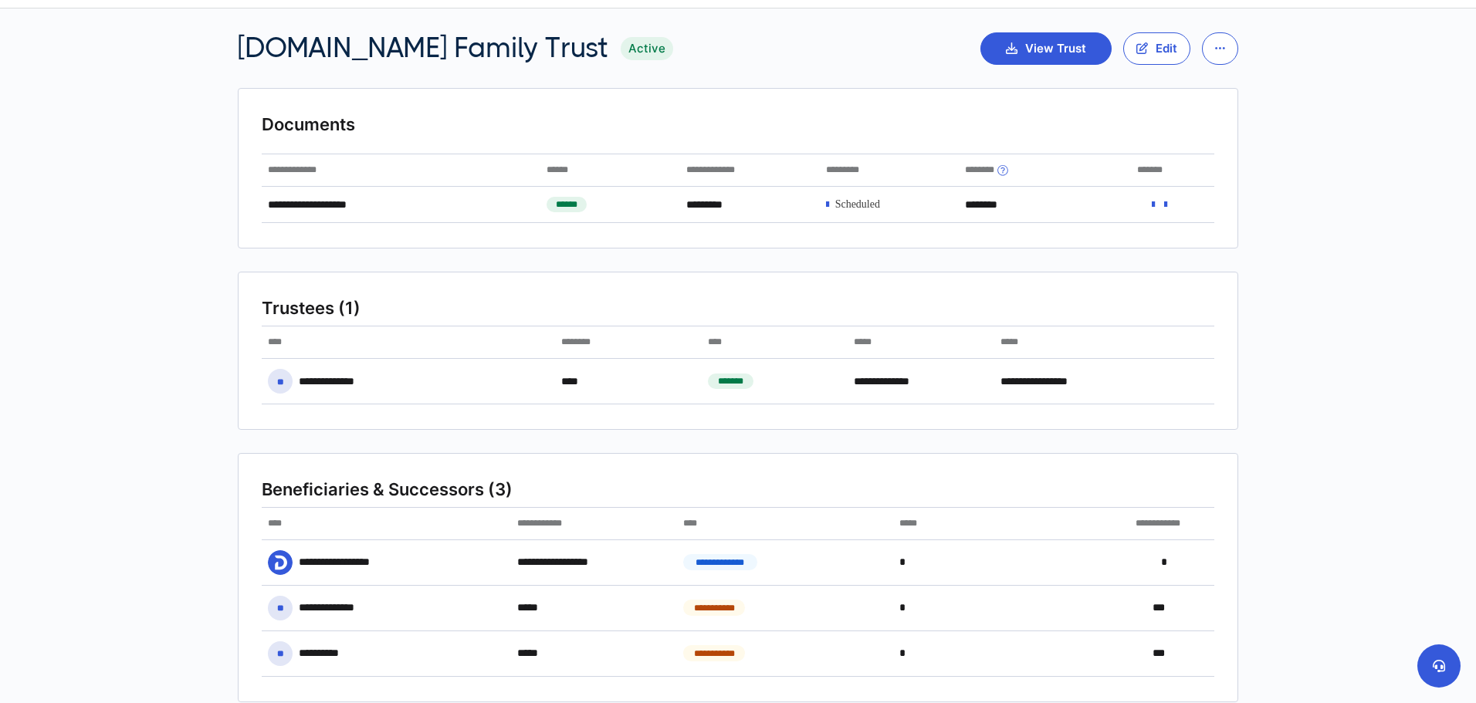
scroll to position [34, 0]
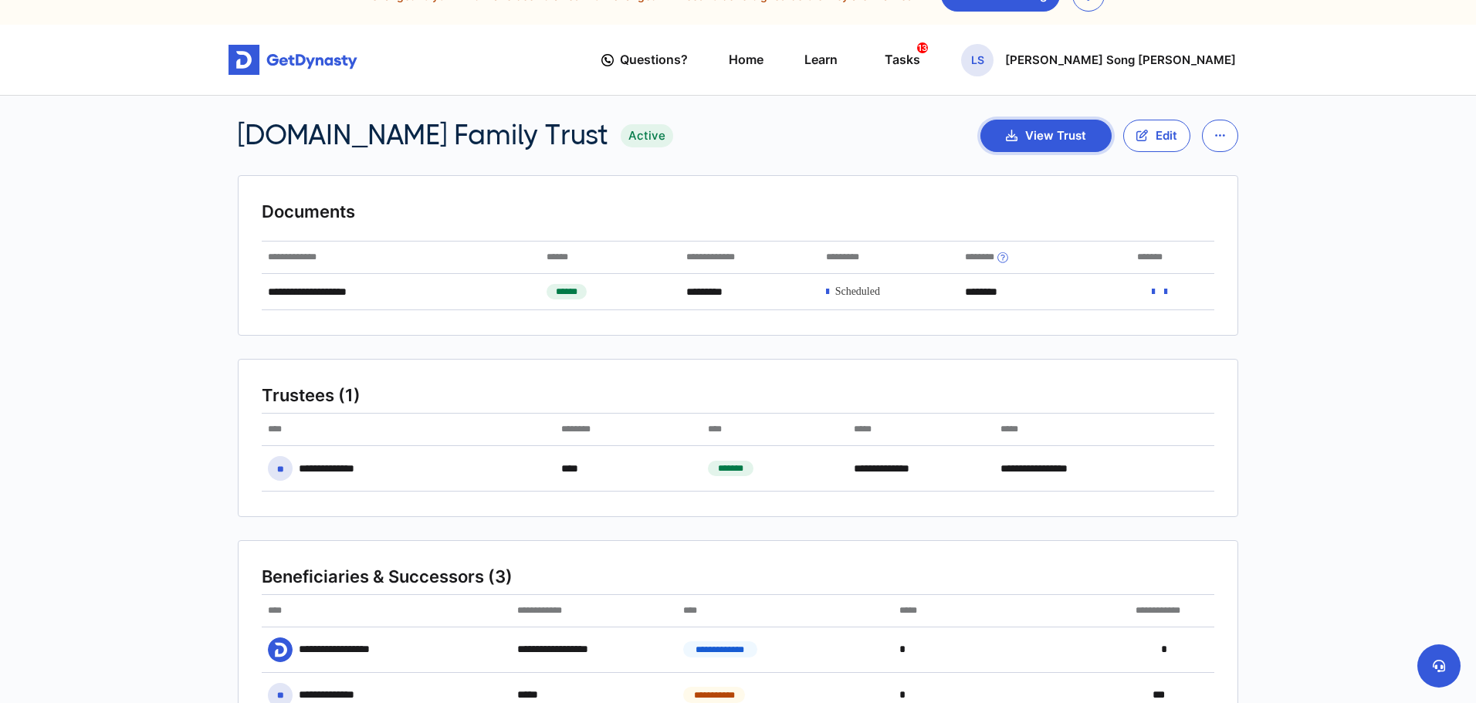
click at [1071, 140] on button "View Trust" at bounding box center [1046, 136] width 131 height 32
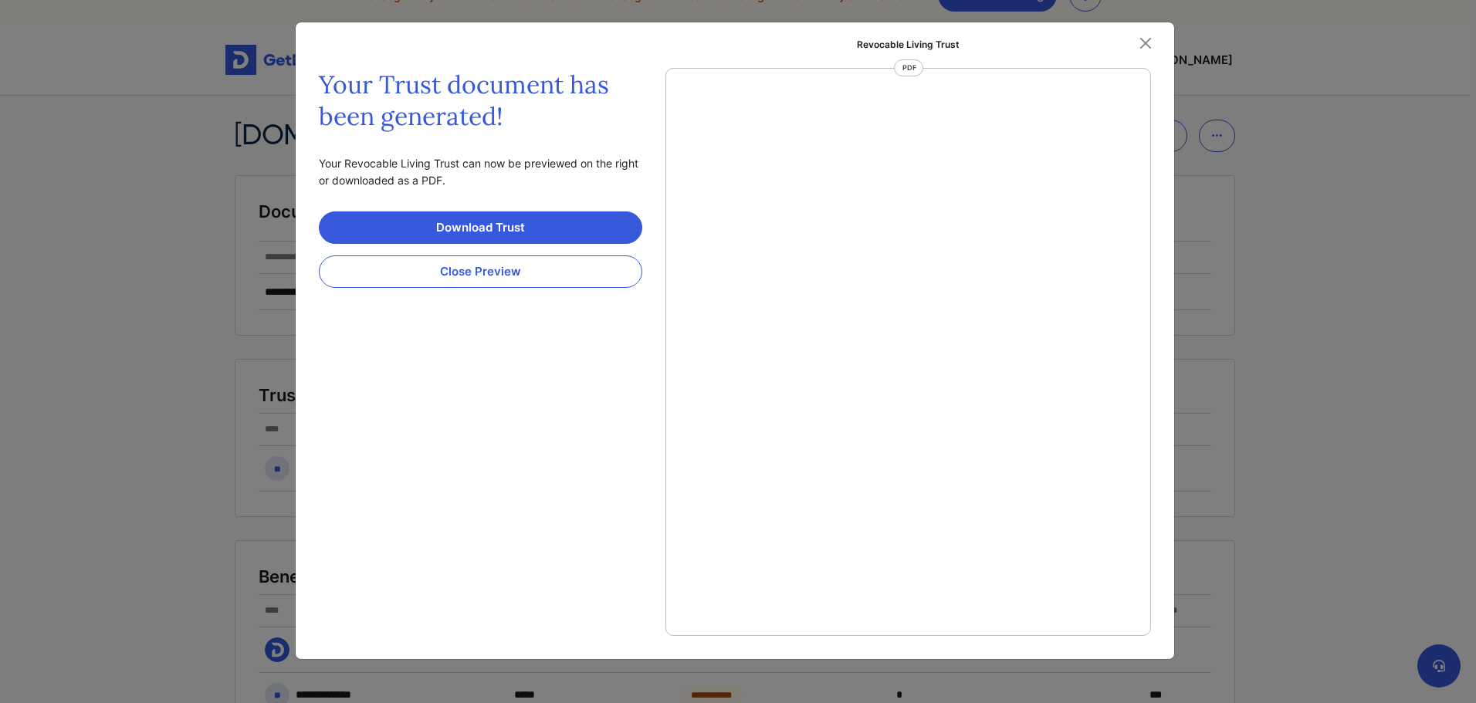
scroll to position [7, 0]
click at [1143, 43] on button "Close" at bounding box center [1145, 43] width 23 height 23
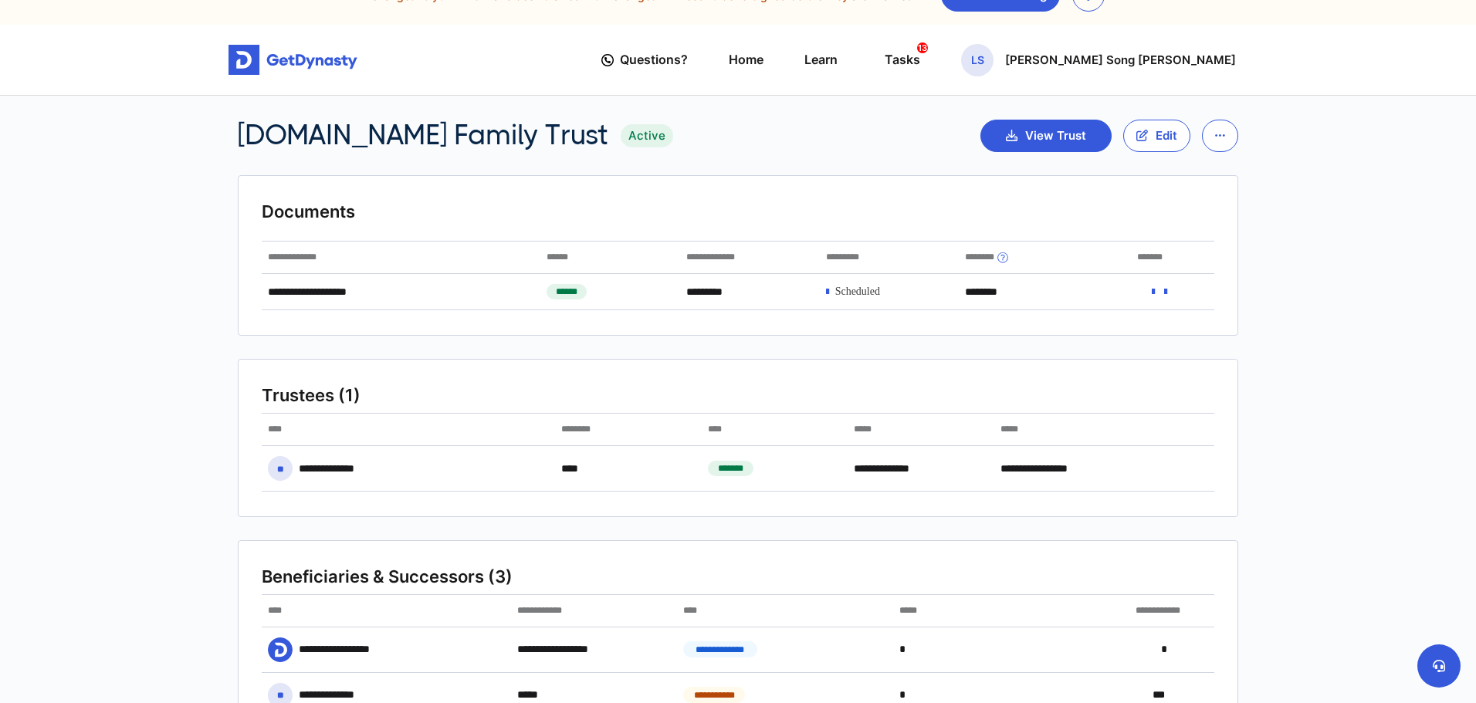
scroll to position [0, 0]
